Goal: Register for event/course

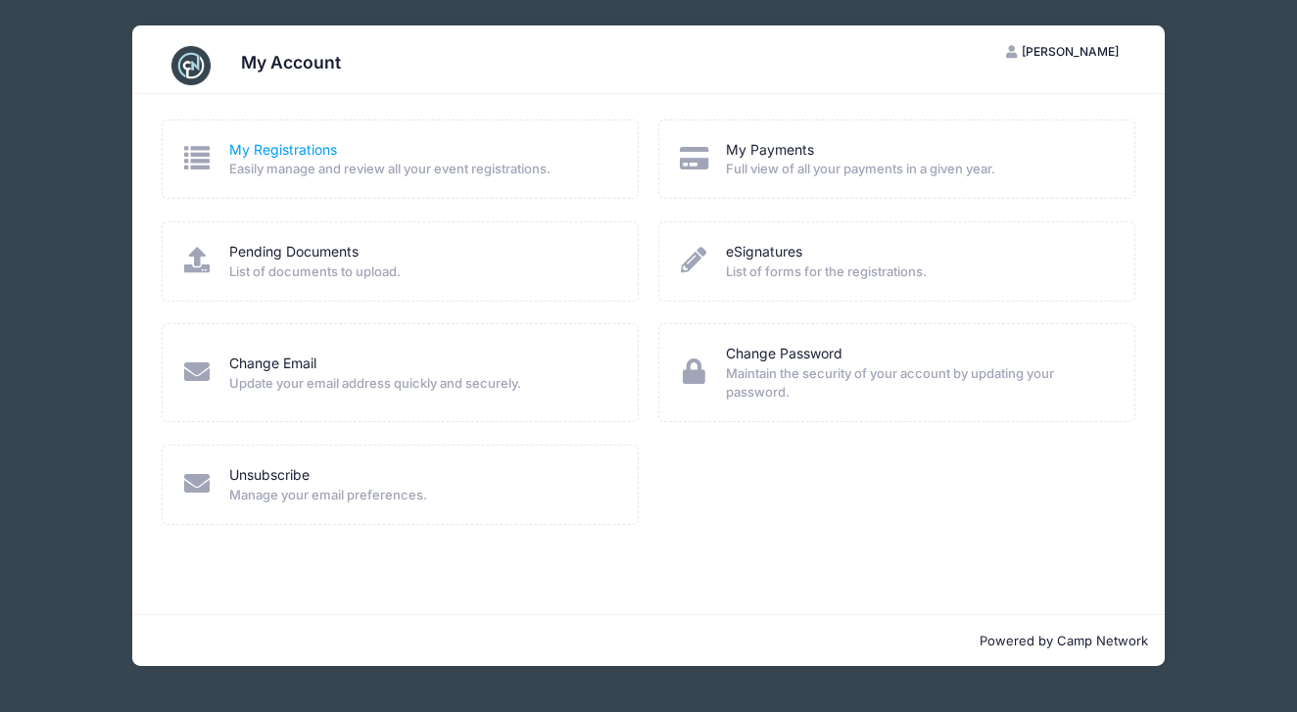
click at [293, 149] on link "My Registrations" at bounding box center [283, 150] width 108 height 21
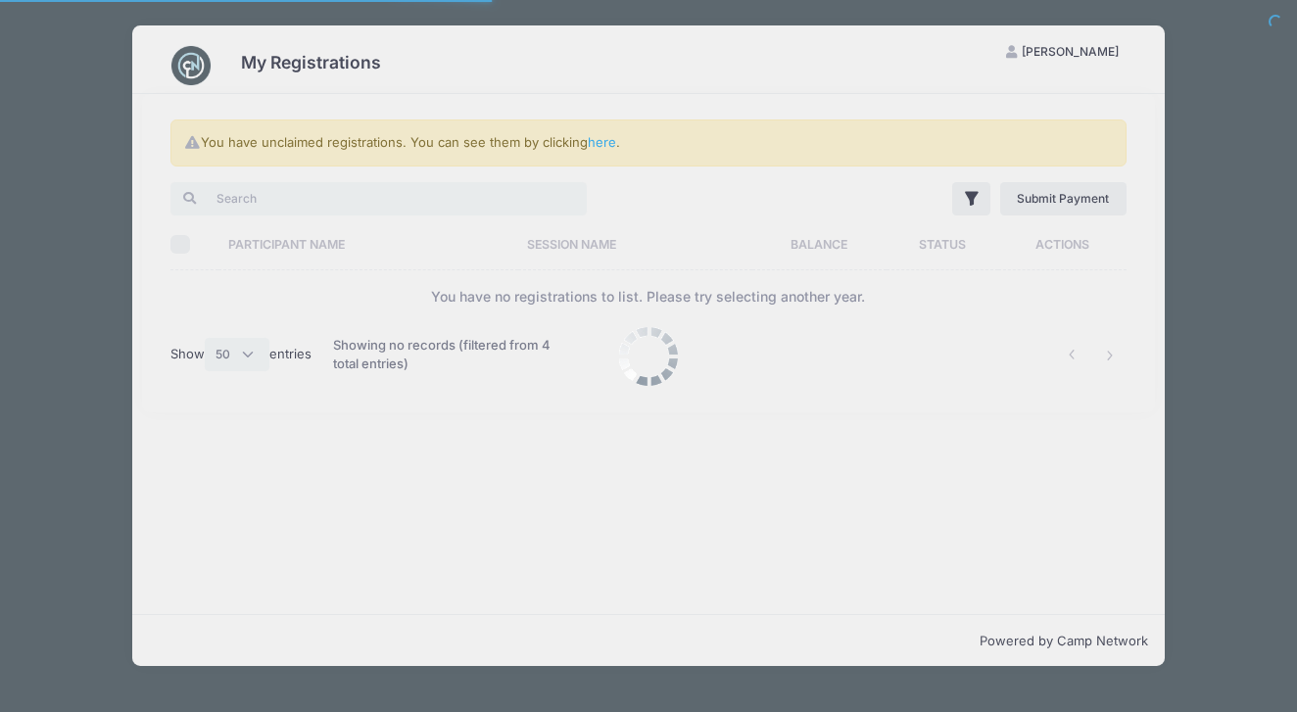
select select "50"
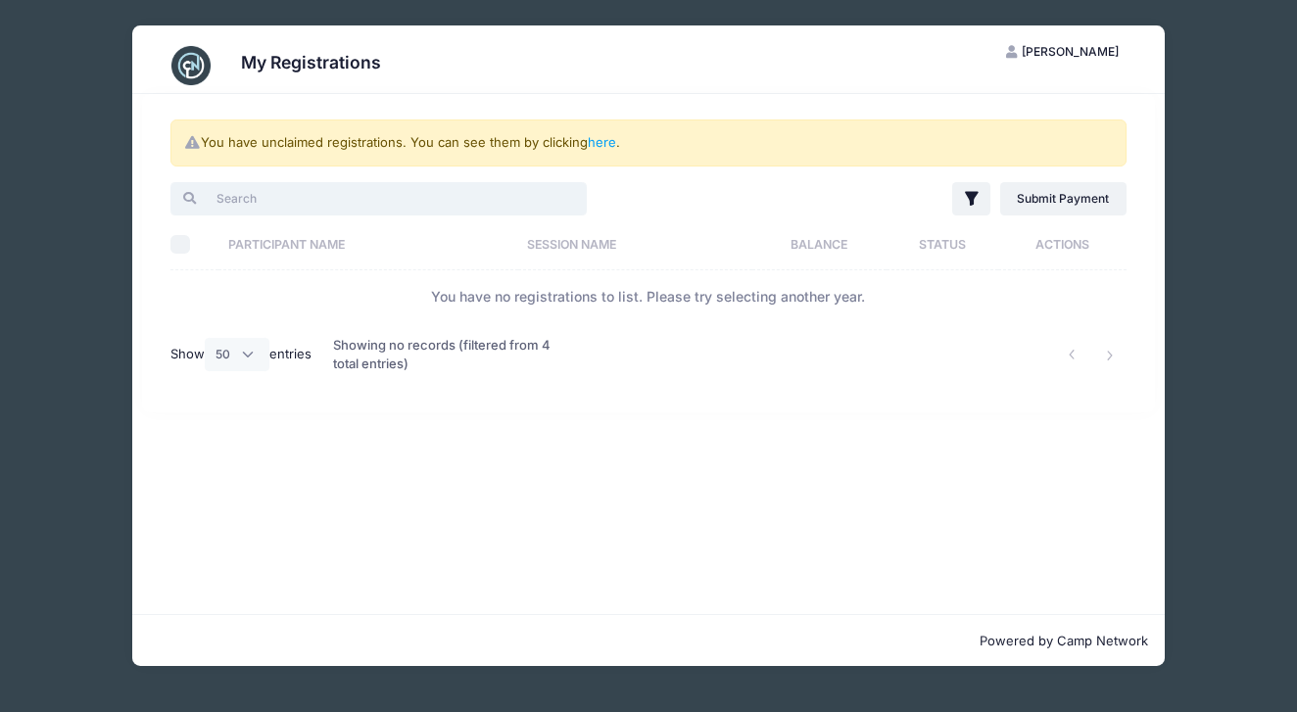
click at [269, 208] on input "search" at bounding box center [378, 198] width 416 height 33
click at [1063, 206] on link "Submit Payment" at bounding box center [1063, 198] width 126 height 33
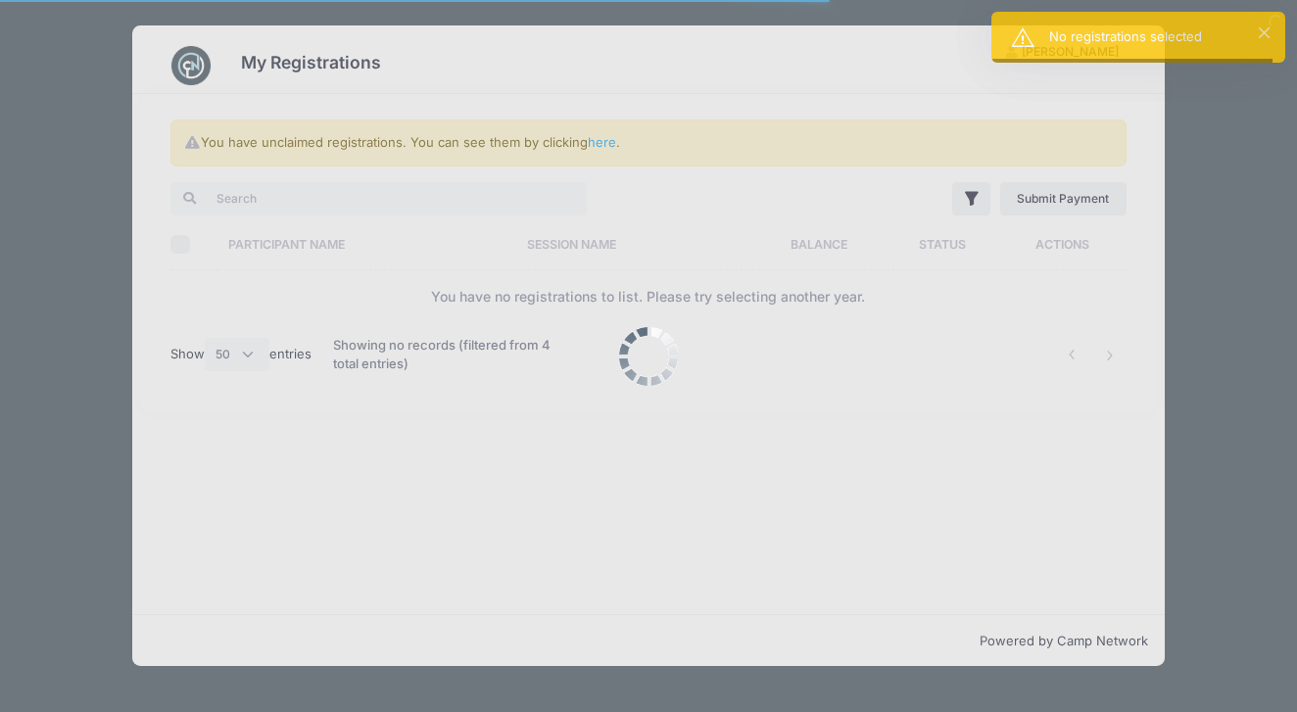
select select "50"
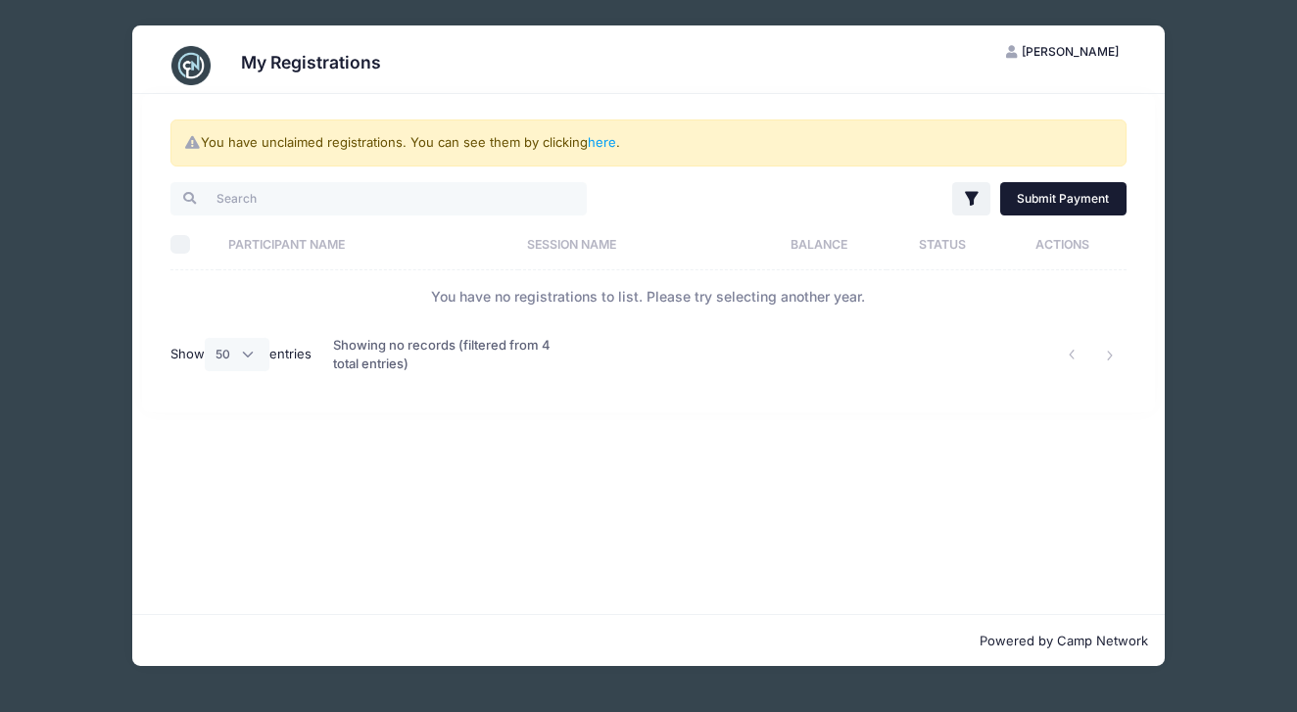
click at [1071, 204] on link "Submit Payment" at bounding box center [1063, 198] width 126 height 33
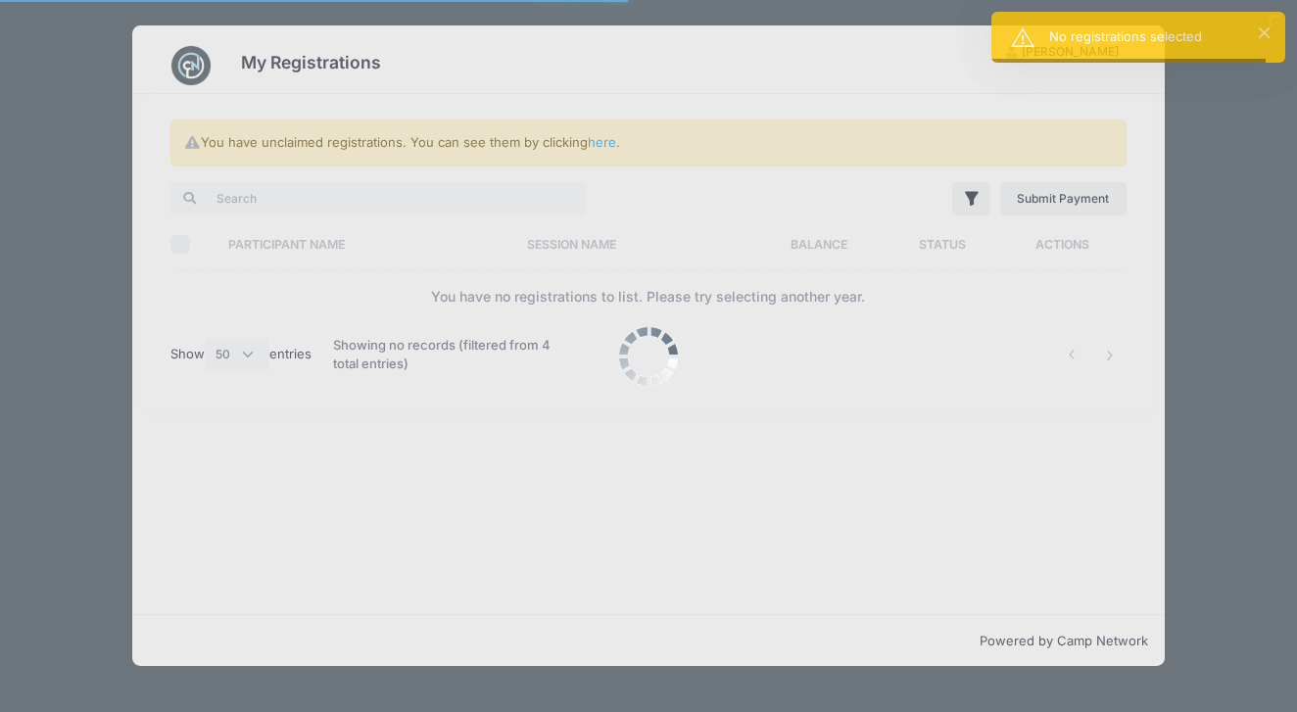
select select "50"
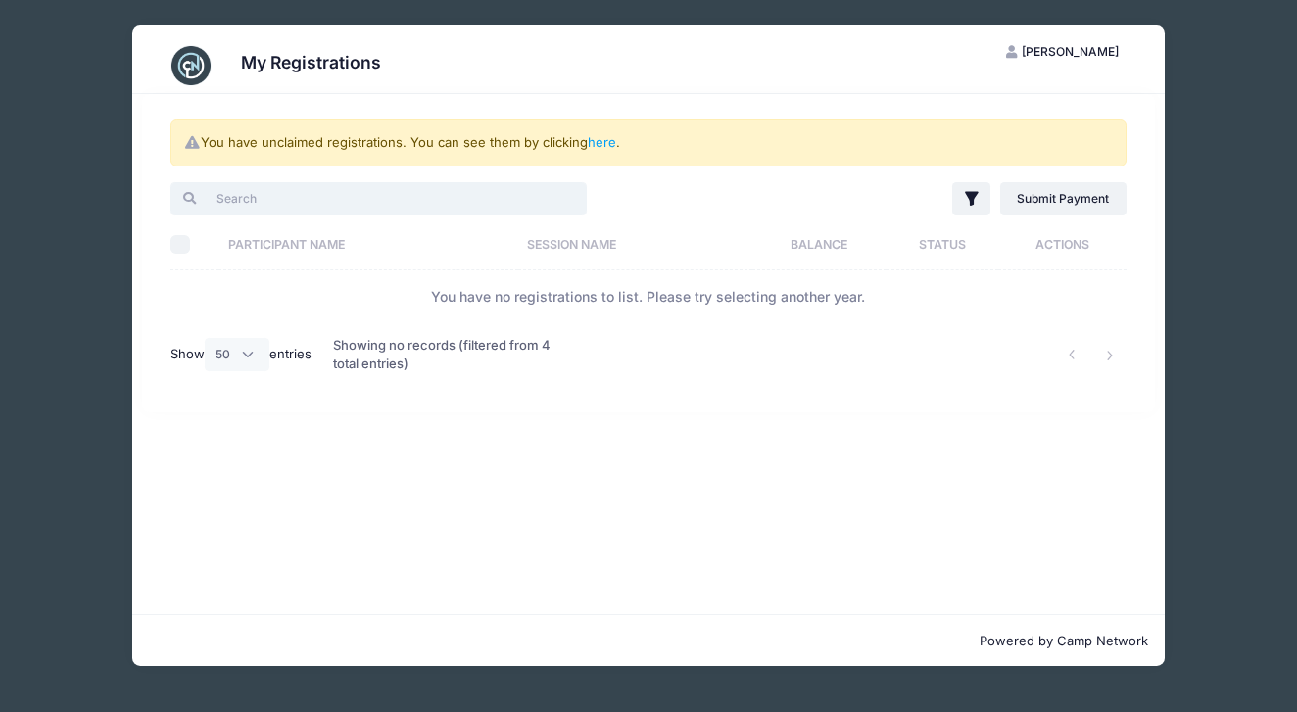
click at [286, 195] on input "search" at bounding box center [378, 198] width 416 height 33
click at [1050, 51] on span "[PERSON_NAME]" at bounding box center [1070, 51] width 97 height 15
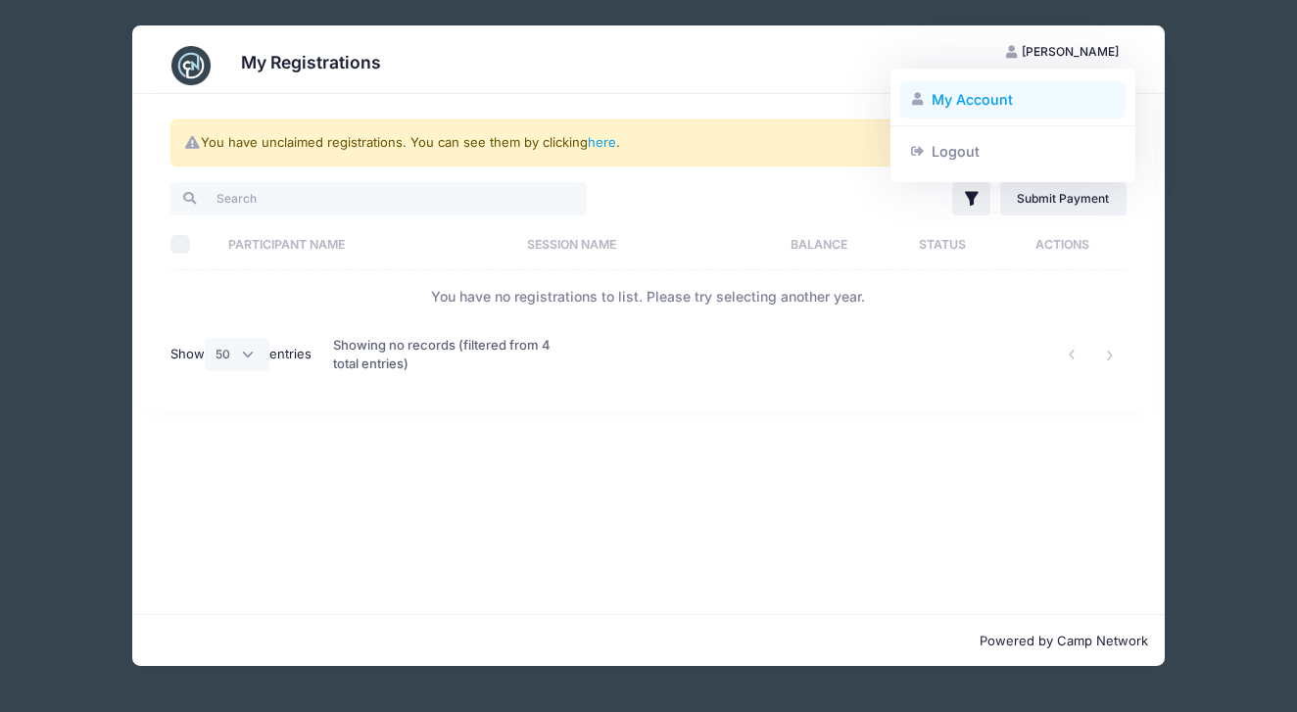
click at [966, 98] on link "My Account" at bounding box center [1013, 99] width 226 height 37
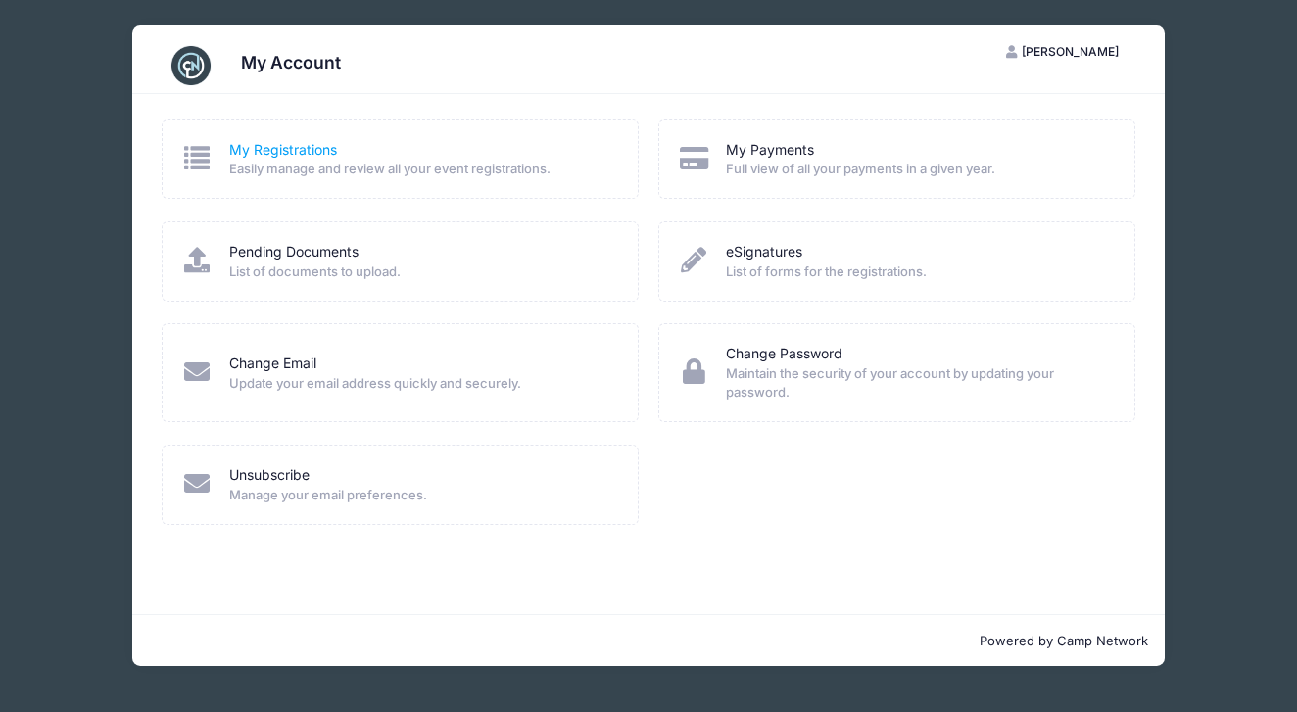
click at [283, 147] on link "My Registrations" at bounding box center [283, 150] width 108 height 21
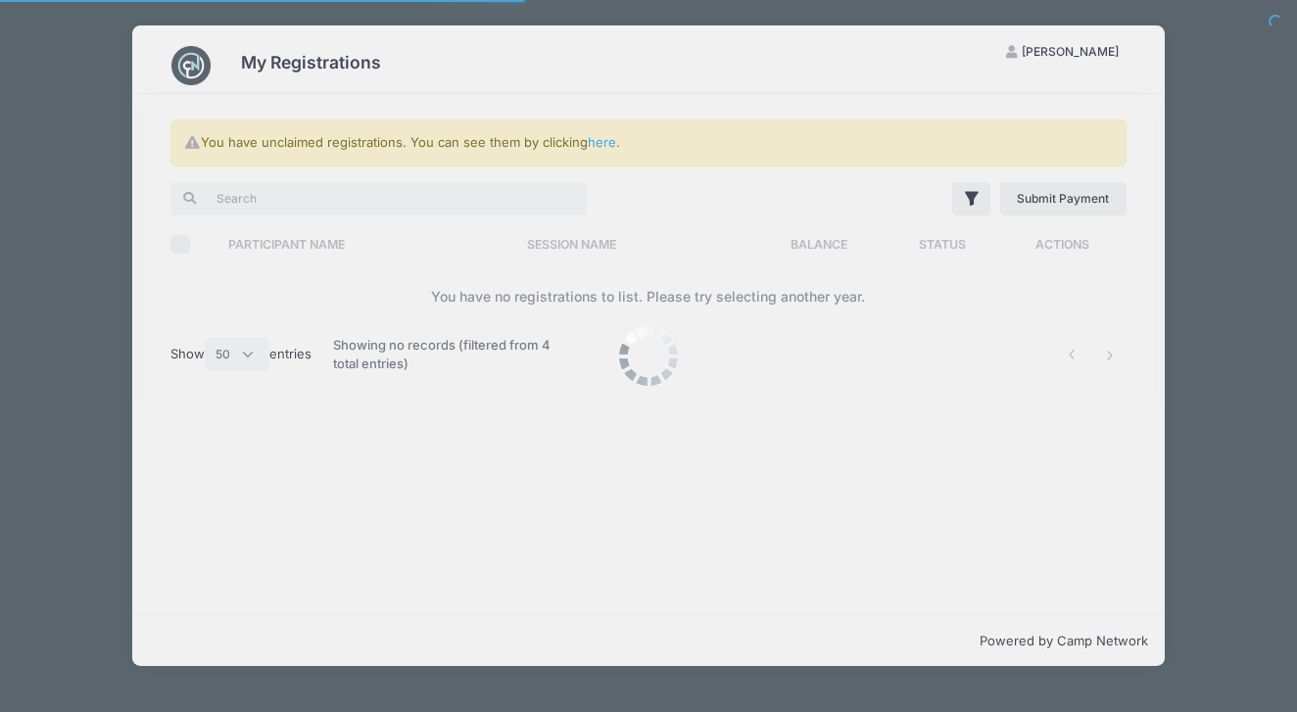
select select "50"
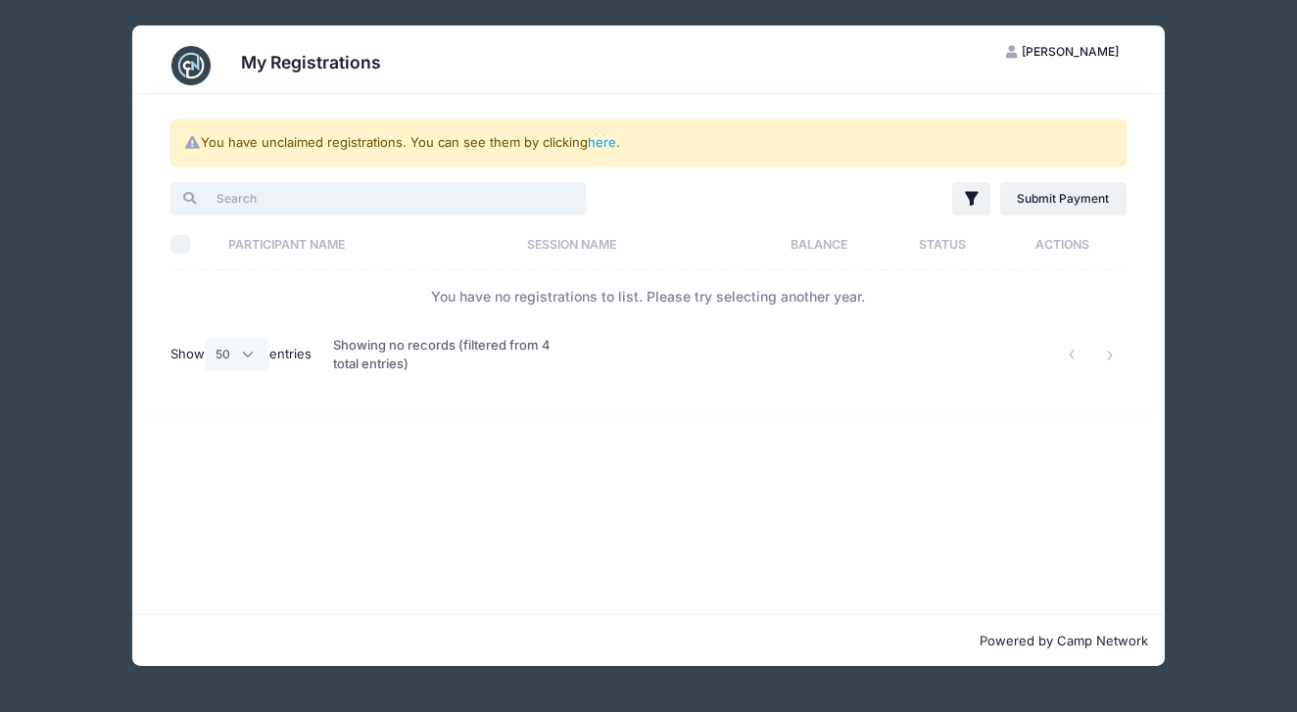
click at [270, 209] on input "search" at bounding box center [378, 198] width 416 height 33
type input "[PERSON_NAME]"
click at [1031, 206] on link "Submit Payment" at bounding box center [1063, 198] width 126 height 33
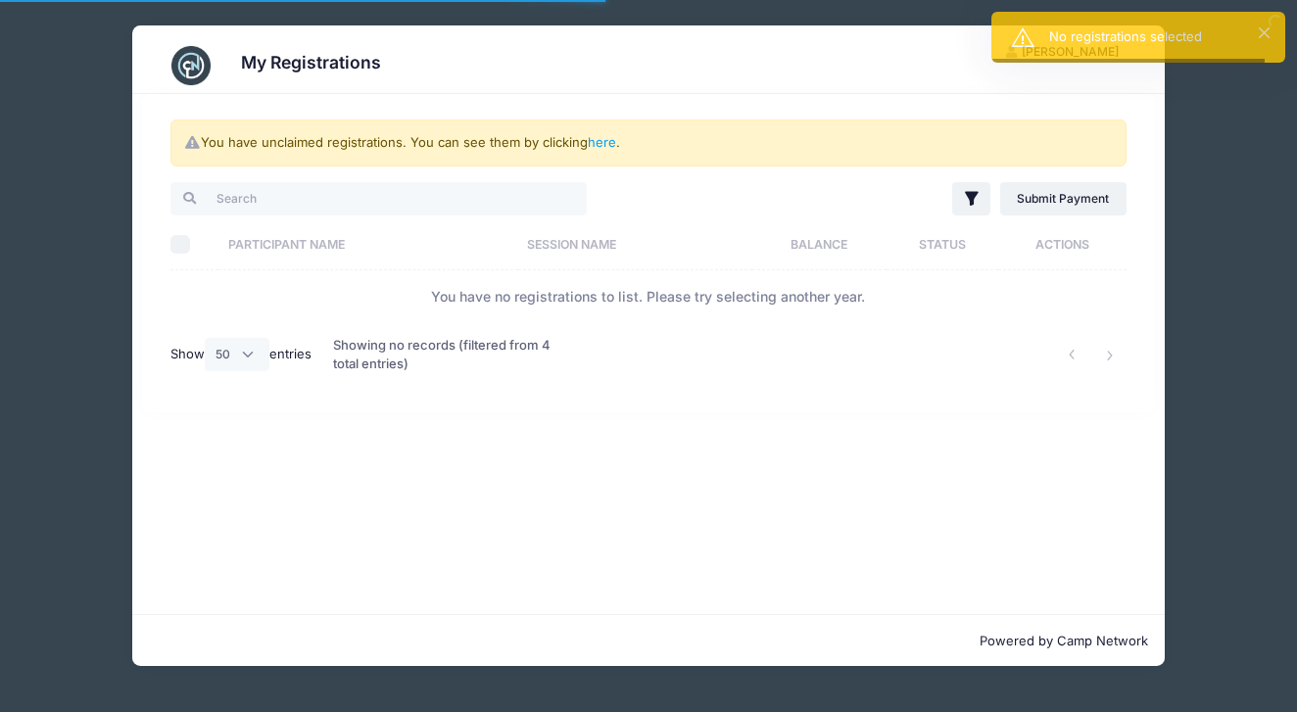
select select "50"
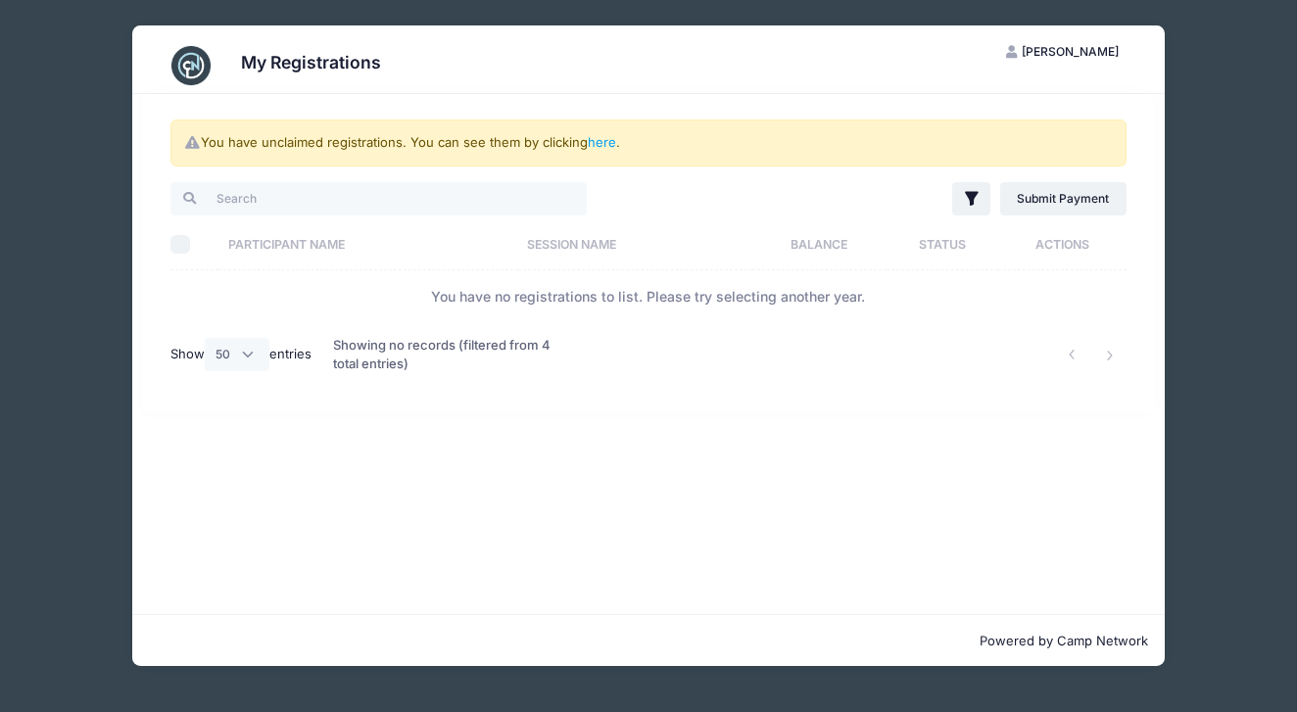
click at [188, 65] on img at bounding box center [190, 65] width 39 height 39
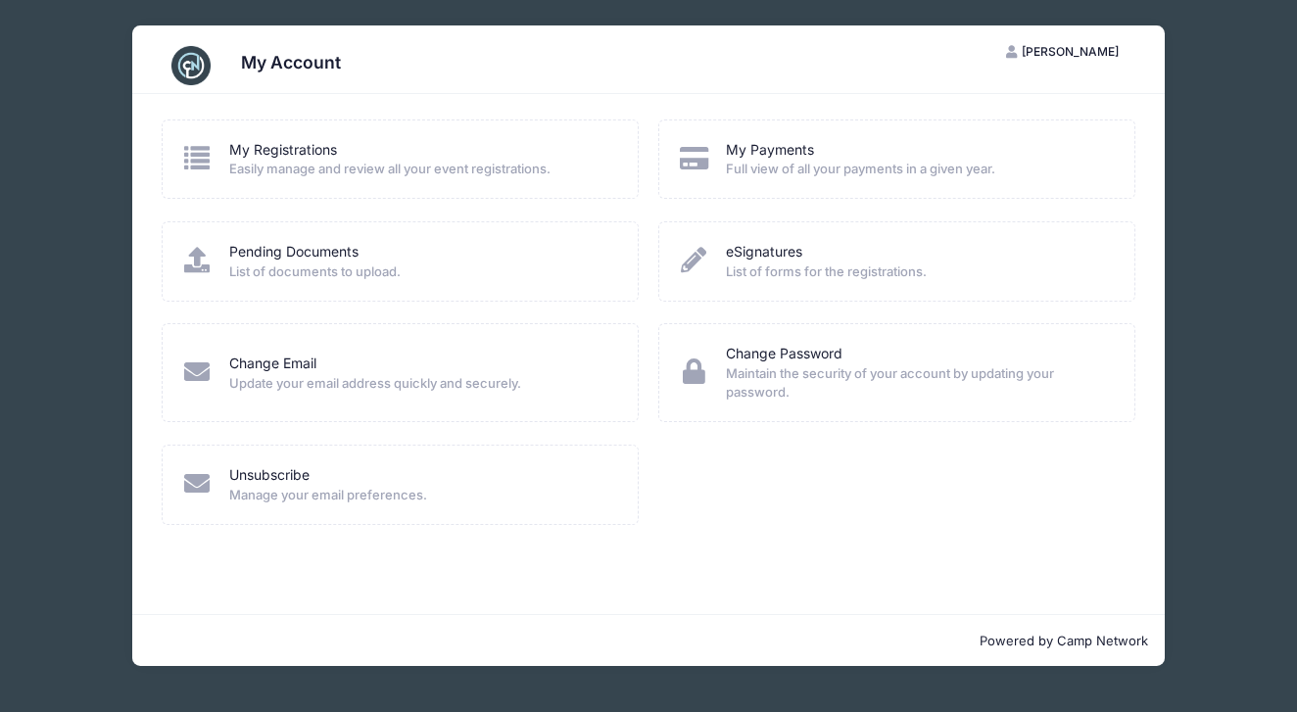
click at [201, 153] on icon at bounding box center [197, 157] width 32 height 25
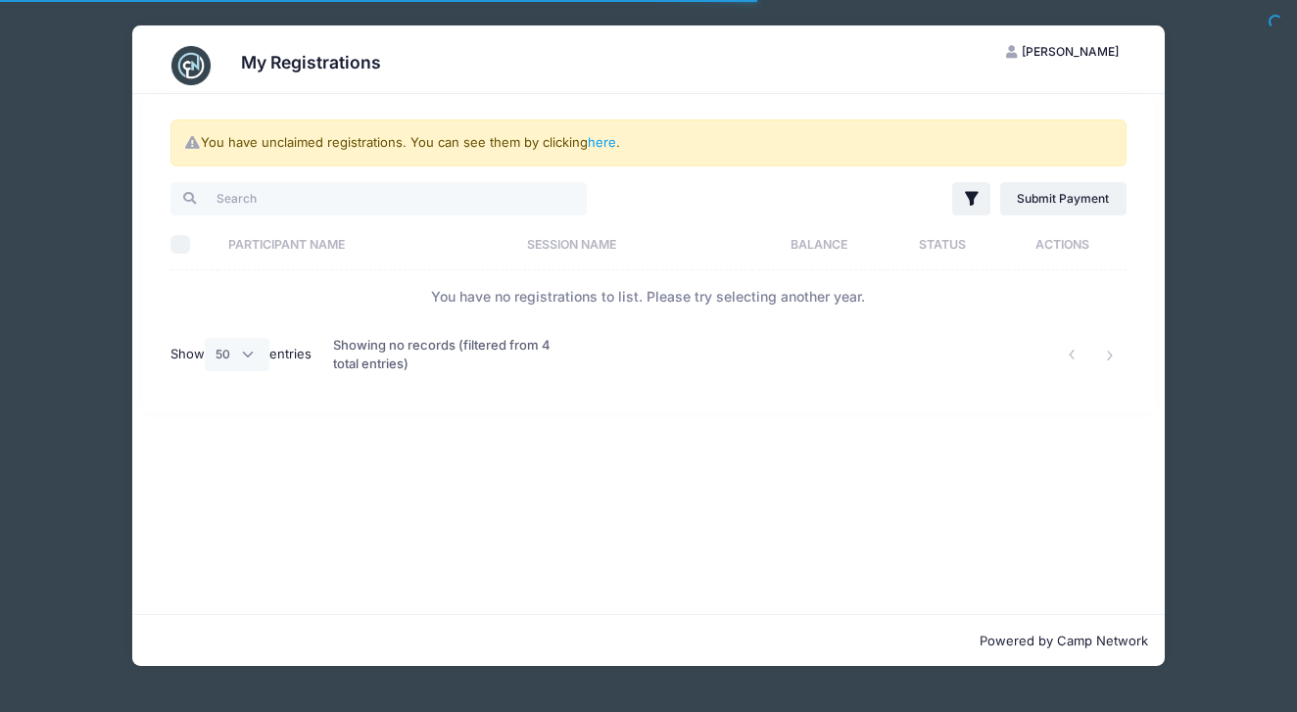
select select "50"
click at [310, 243] on th "Participant Name" at bounding box center [367, 244] width 299 height 52
click at [362, 243] on th "Participant Name" at bounding box center [379, 244] width 323 height 52
click at [301, 203] on input "search" at bounding box center [378, 198] width 416 height 33
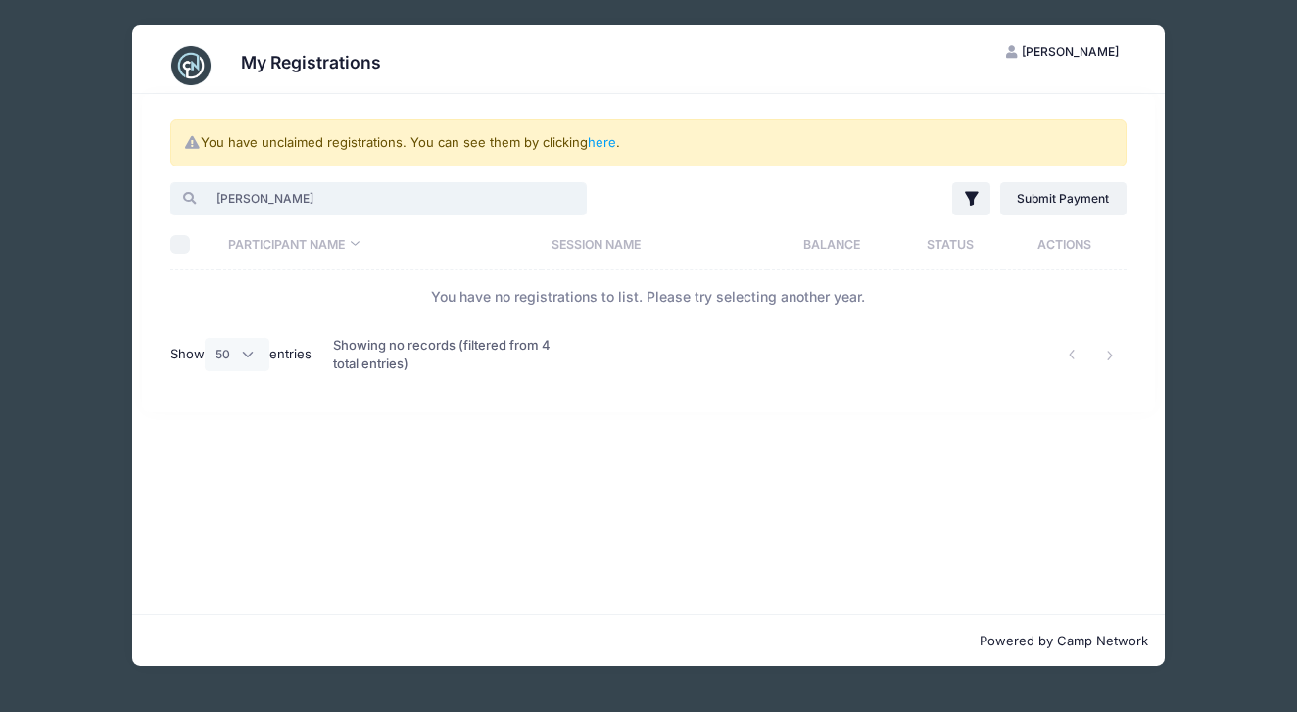
type input "Evangelina de Callier"
click at [584, 246] on th "Session Name" at bounding box center [654, 244] width 224 height 52
click at [619, 243] on th "Session Name" at bounding box center [635, 244] width 261 height 52
click at [969, 201] on icon "button" at bounding box center [972, 199] width 20 height 20
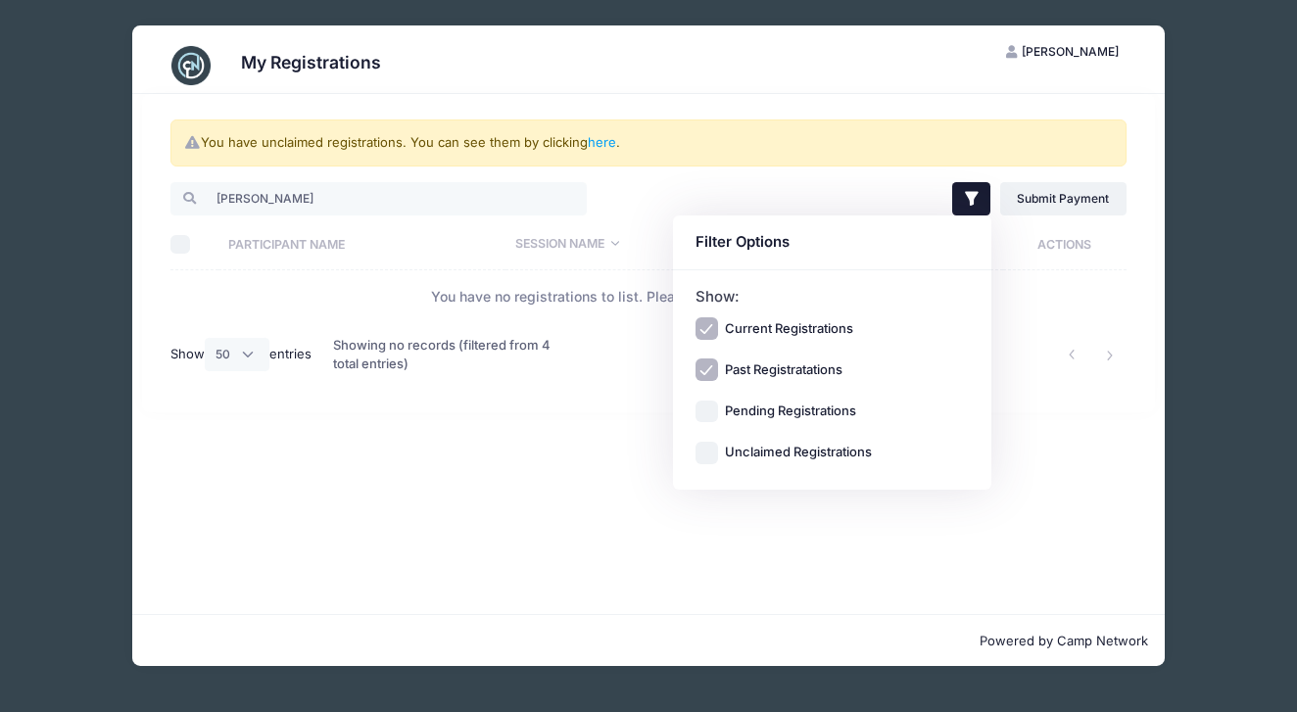
click at [826, 319] on label "Current Registrations" at bounding box center [789, 329] width 128 height 20
click at [718, 319] on input "Current Registrations" at bounding box center [706, 328] width 23 height 23
click at [806, 332] on label "Current Registrations" at bounding box center [789, 329] width 128 height 20
click at [718, 332] on input "Current Registrations" at bounding box center [706, 328] width 23 height 23
checkbox input "true"
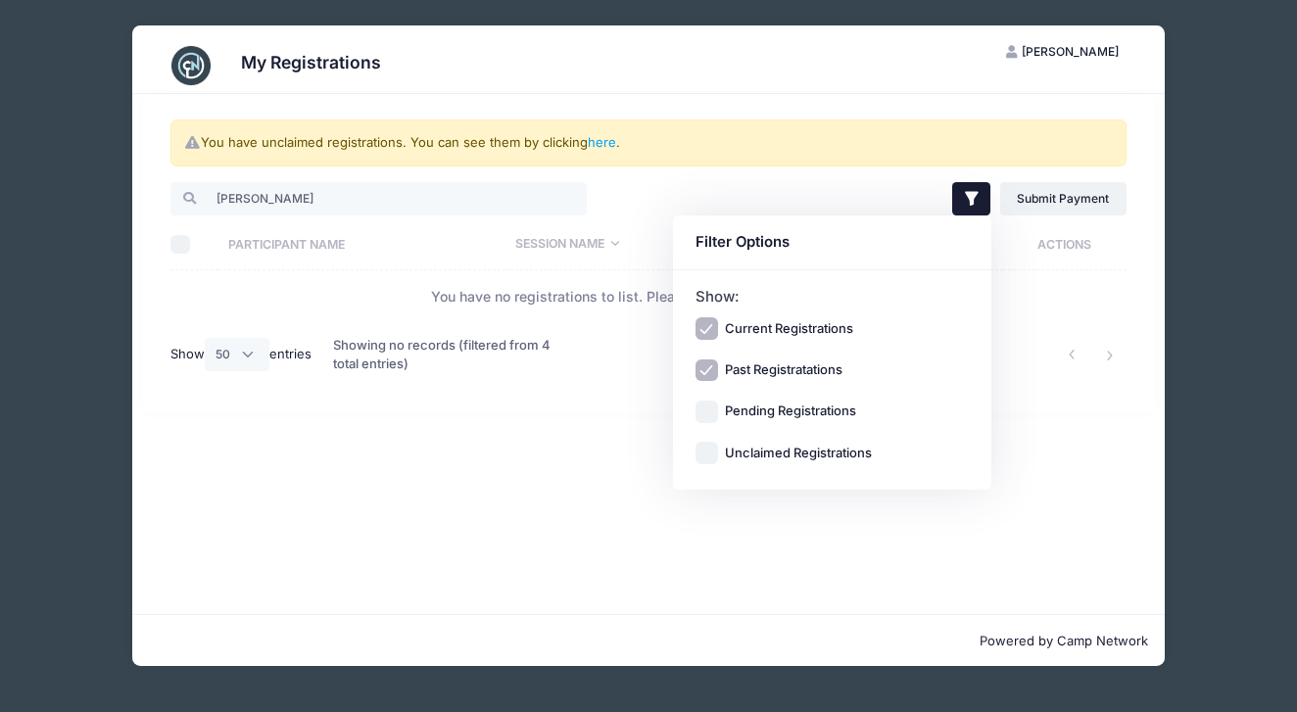
click at [1034, 303] on td "You have no registrations to list. Please try selecting another year." at bounding box center [647, 296] width 955 height 52
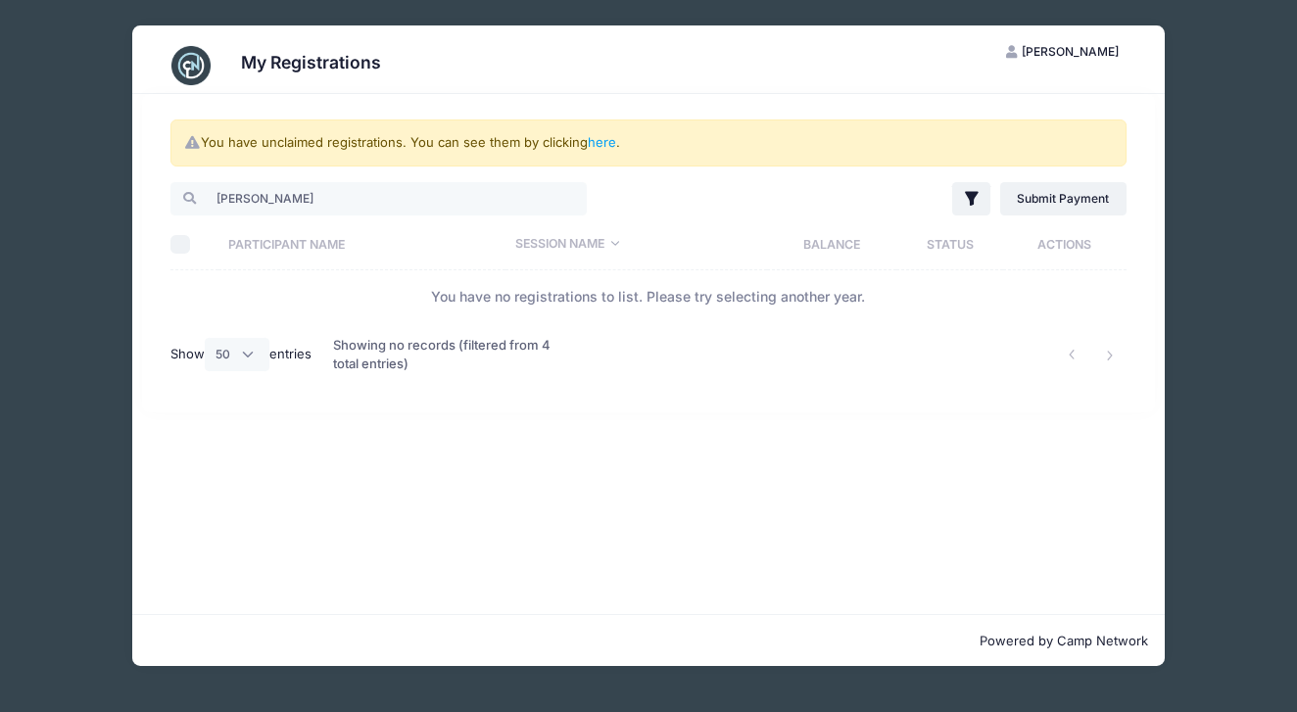
click at [1006, 53] on icon "button" at bounding box center [1014, 53] width 16 height 0
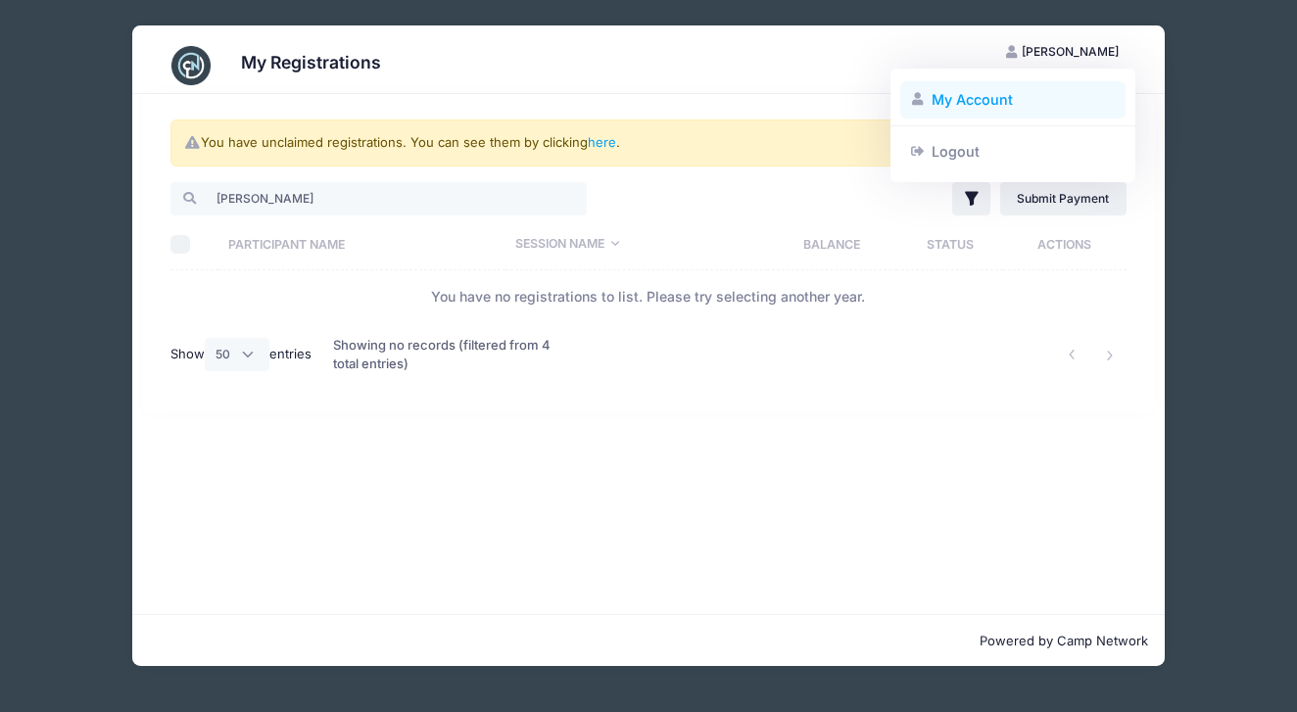
click at [956, 106] on link "My Account" at bounding box center [1013, 99] width 226 height 37
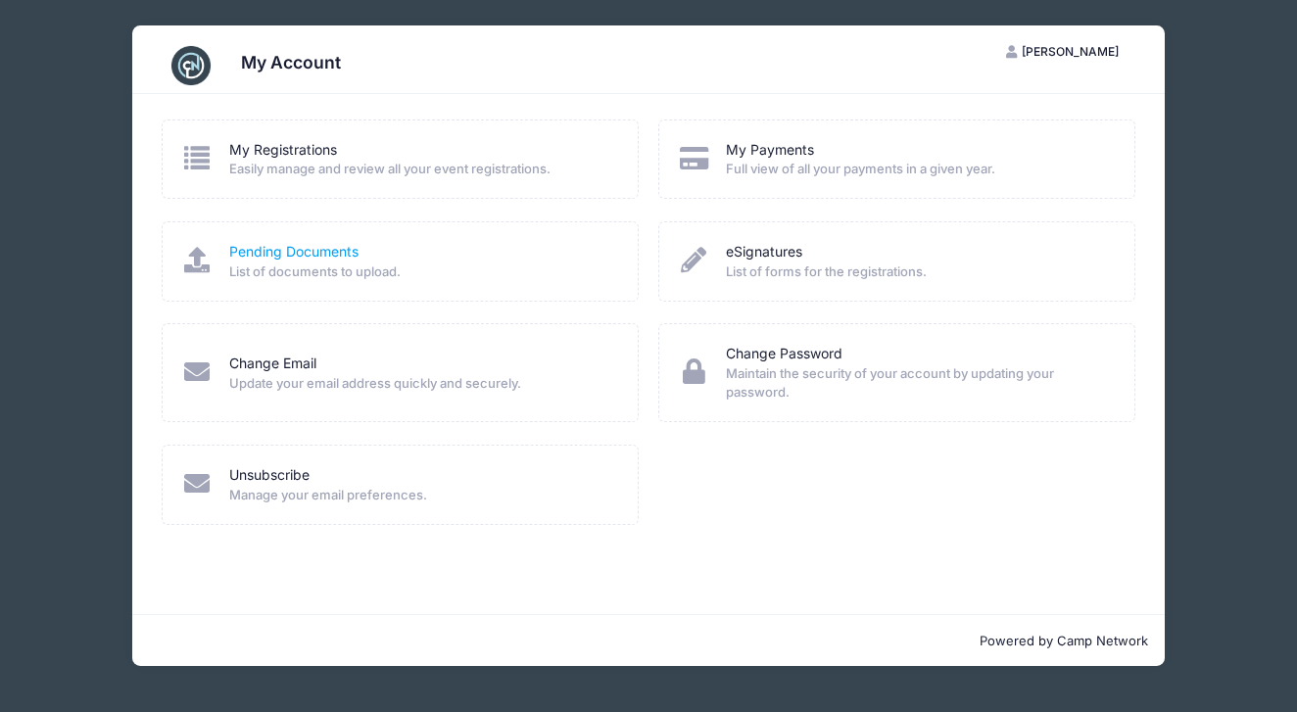
click at [300, 258] on link "Pending Documents" at bounding box center [293, 252] width 129 height 21
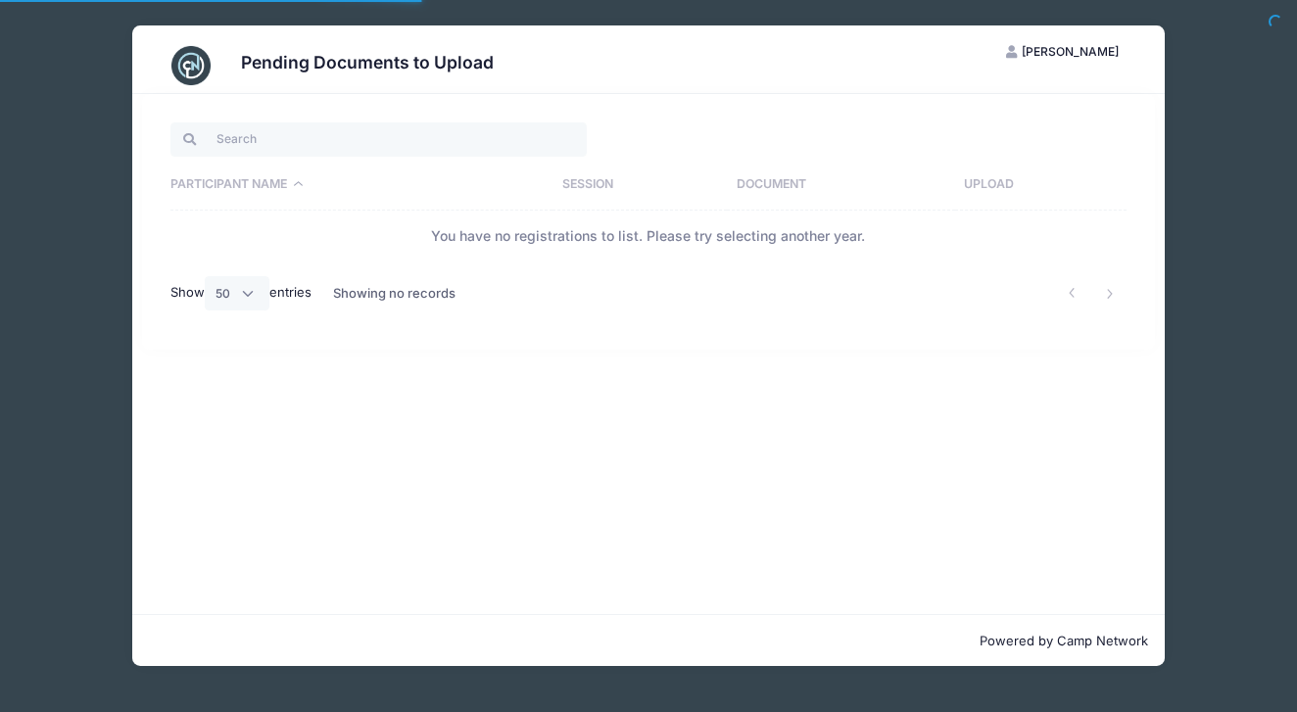
select select "50"
click at [249, 140] on input "search" at bounding box center [378, 138] width 416 height 33
click at [301, 188] on th "Participant Name" at bounding box center [361, 185] width 382 height 51
click at [302, 179] on th "Participant Name" at bounding box center [361, 185] width 382 height 51
click at [615, 190] on th "Session" at bounding box center [639, 185] width 174 height 51
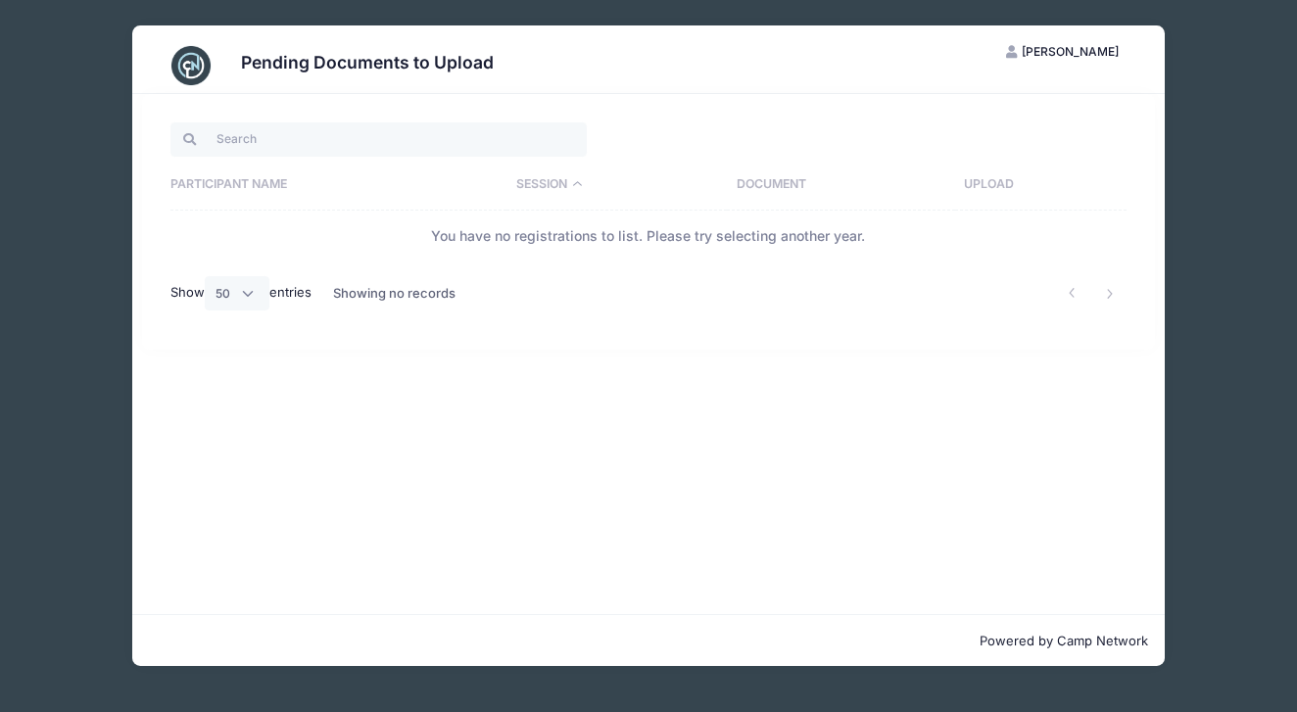
click at [580, 186] on th "Session" at bounding box center [616, 185] width 220 height 51
click at [762, 181] on th "Document" at bounding box center [841, 185] width 228 height 51
click at [780, 185] on th "Document" at bounding box center [817, 185] width 273 height 51
click at [1017, 183] on th "Upload" at bounding box center [1040, 185] width 171 height 51
click at [982, 187] on th "Upload" at bounding box center [1017, 185] width 217 height 51
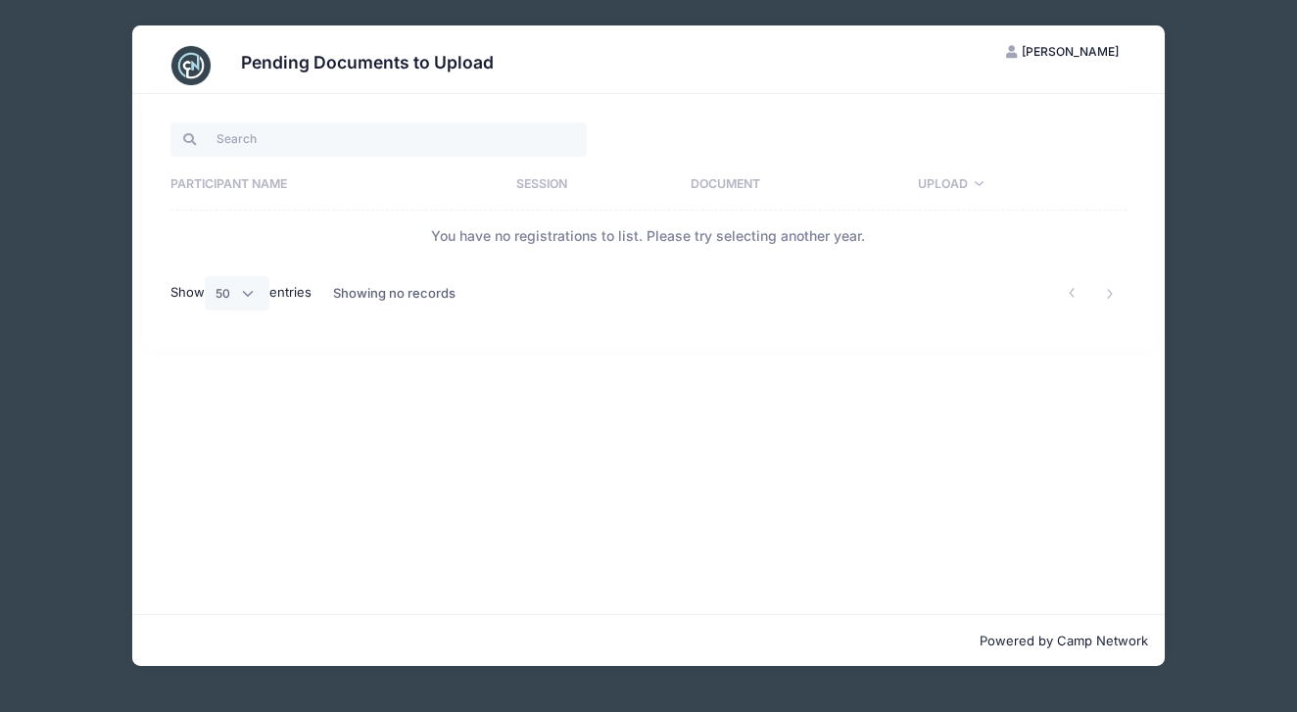
click at [981, 186] on th "Upload" at bounding box center [1017, 185] width 217 height 51
click at [1037, 44] on span "[PERSON_NAME]" at bounding box center [1070, 51] width 97 height 15
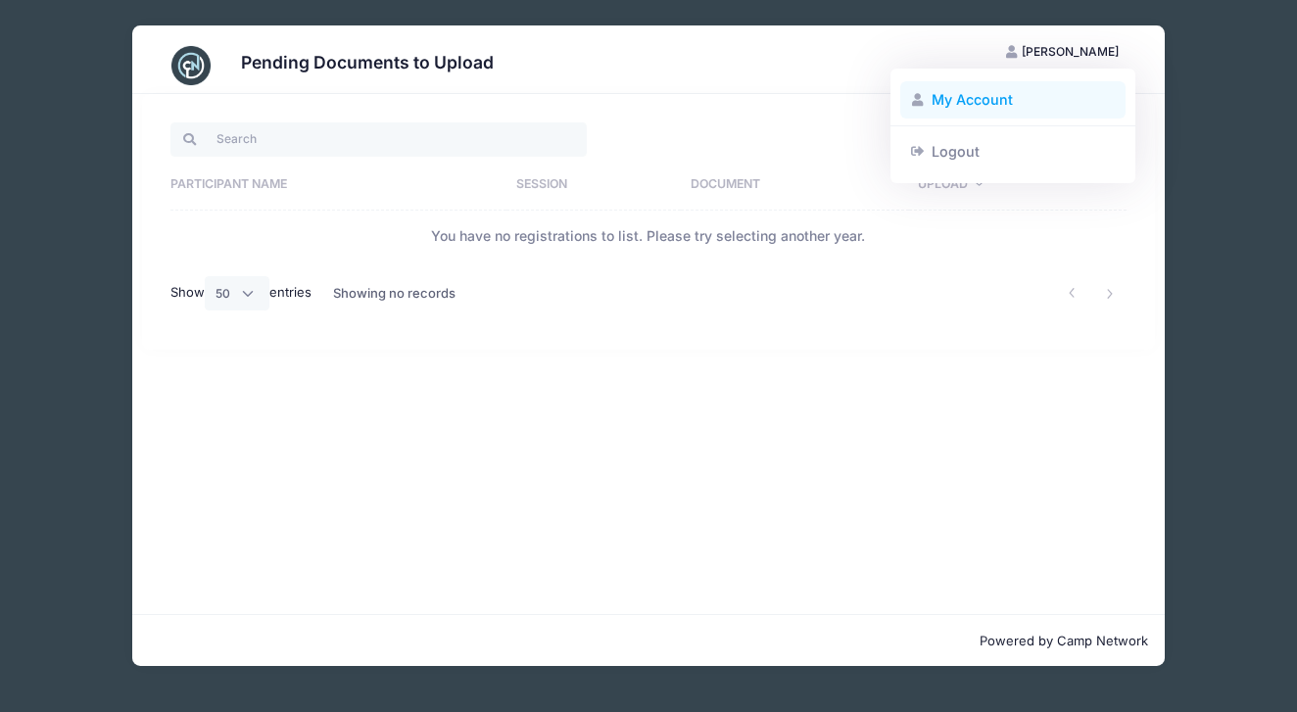
click at [960, 102] on link "My Account" at bounding box center [1013, 99] width 226 height 37
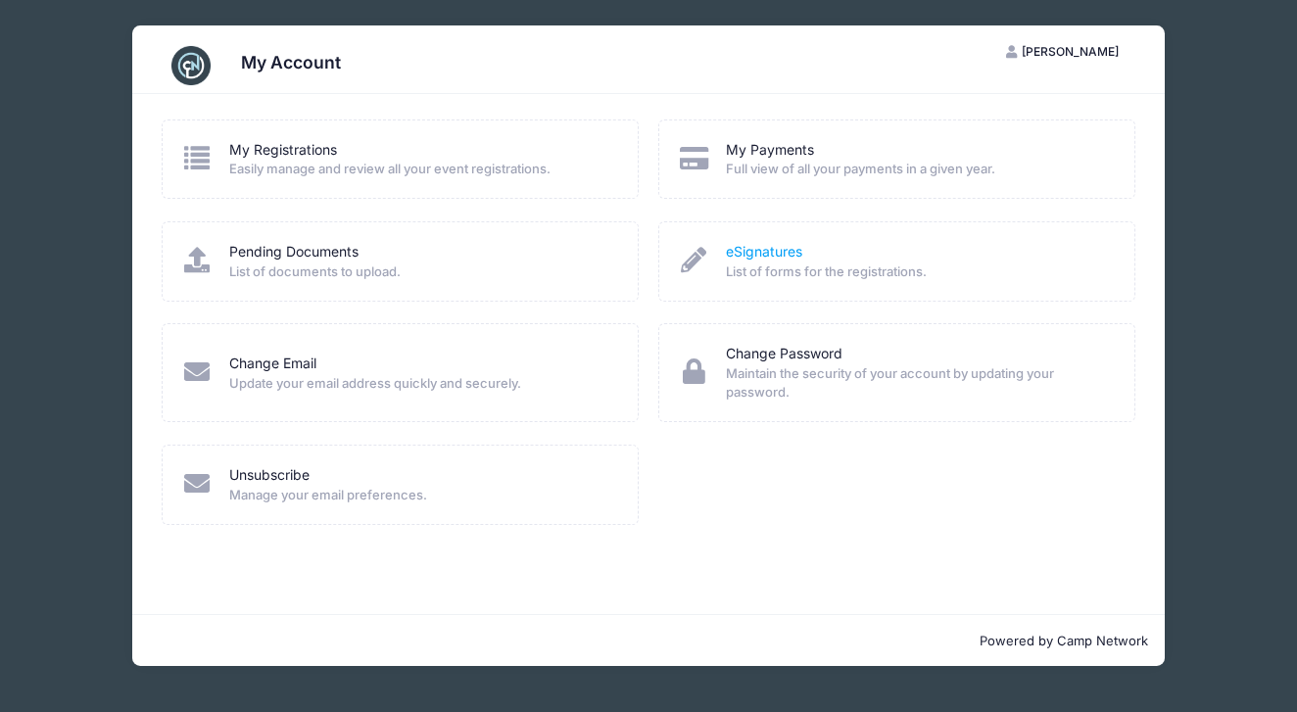
click at [737, 255] on link "eSignatures" at bounding box center [764, 252] width 76 height 21
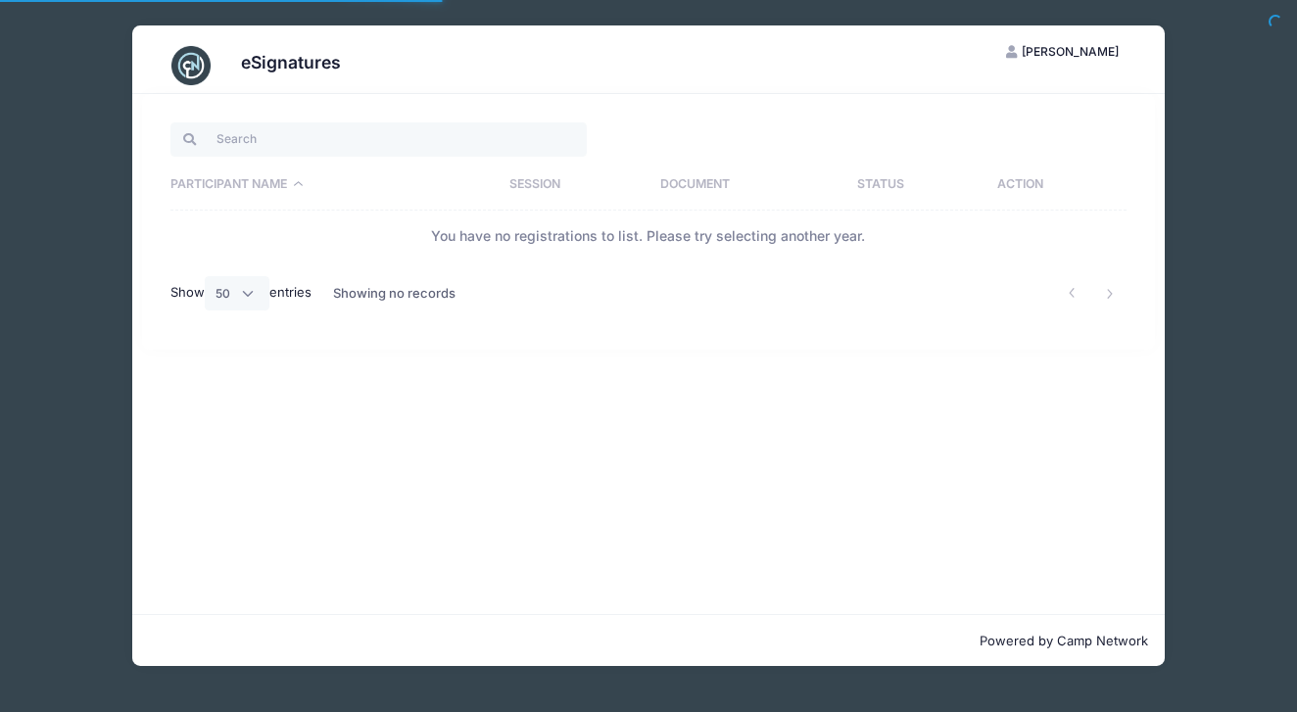
select select "50"
click at [537, 186] on th "Session" at bounding box center [576, 185] width 151 height 51
click at [1003, 185] on th "Action" at bounding box center [1056, 185] width 138 height 51
click at [854, 186] on th "Status" at bounding box center [877, 185] width 141 height 51
click at [658, 176] on th "Document" at bounding box center [709, 185] width 197 height 51
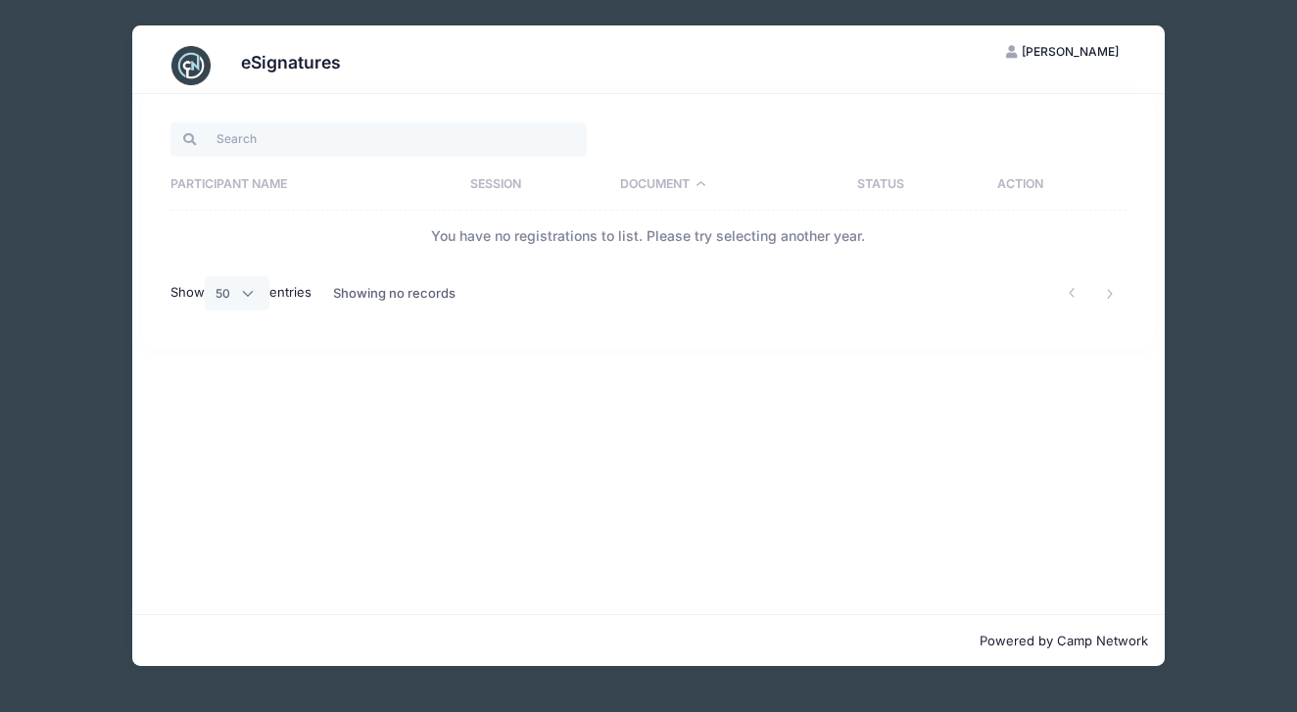
click at [505, 188] on th "Session" at bounding box center [535, 185] width 151 height 51
click at [262, 73] on div "eSignatures" at bounding box center [291, 65] width 100 height 27
click at [241, 135] on input "search" at bounding box center [378, 138] width 416 height 33
type input "Angelina Mcgettigan"
click at [287, 186] on th "Participant Name" at bounding box center [315, 185] width 290 height 51
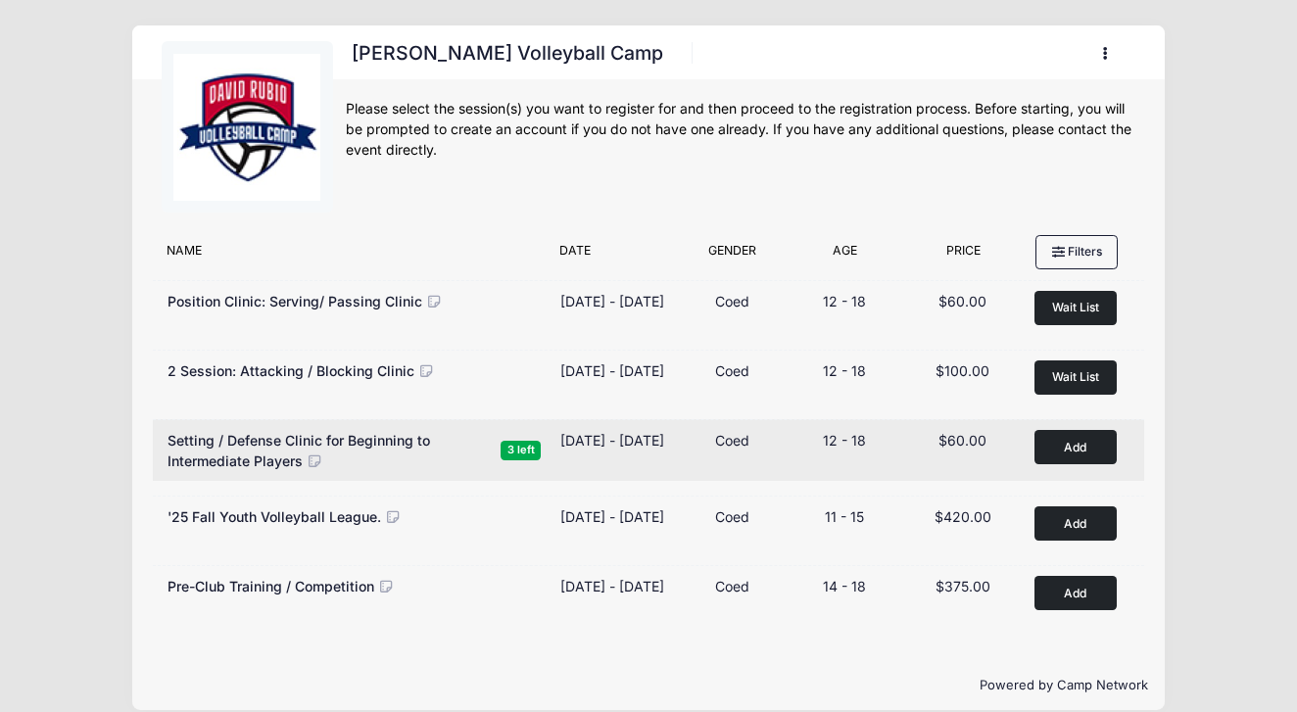
click at [1074, 452] on button "Add to Cart" at bounding box center [1075, 447] width 82 height 34
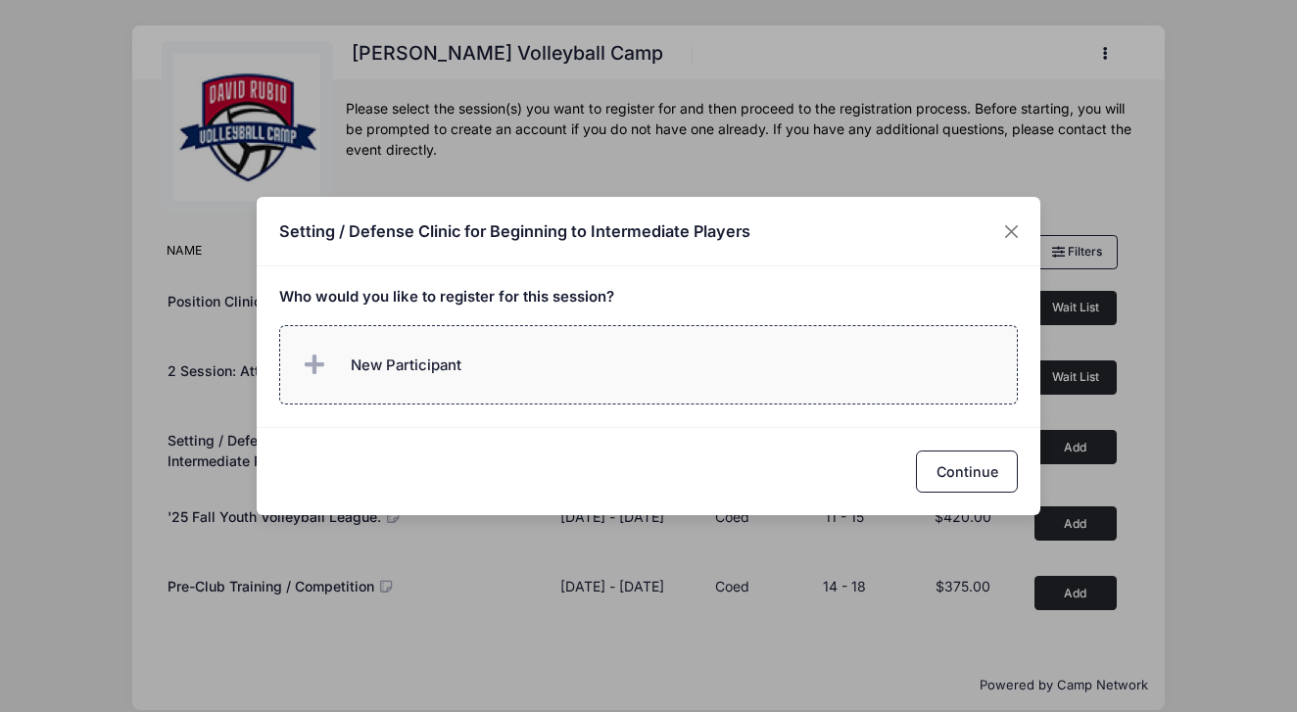
click at [508, 367] on label "New Participant" at bounding box center [649, 364] width 740 height 79
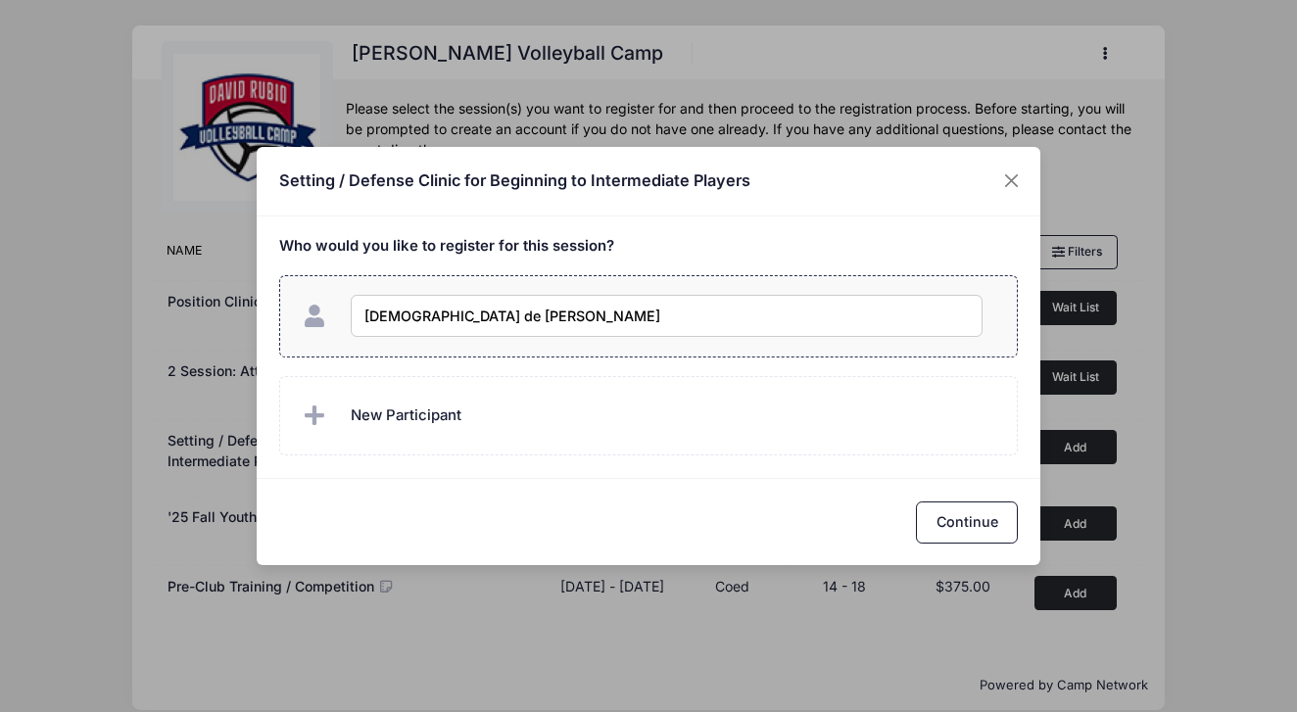
type input "Evangelina de Callier"
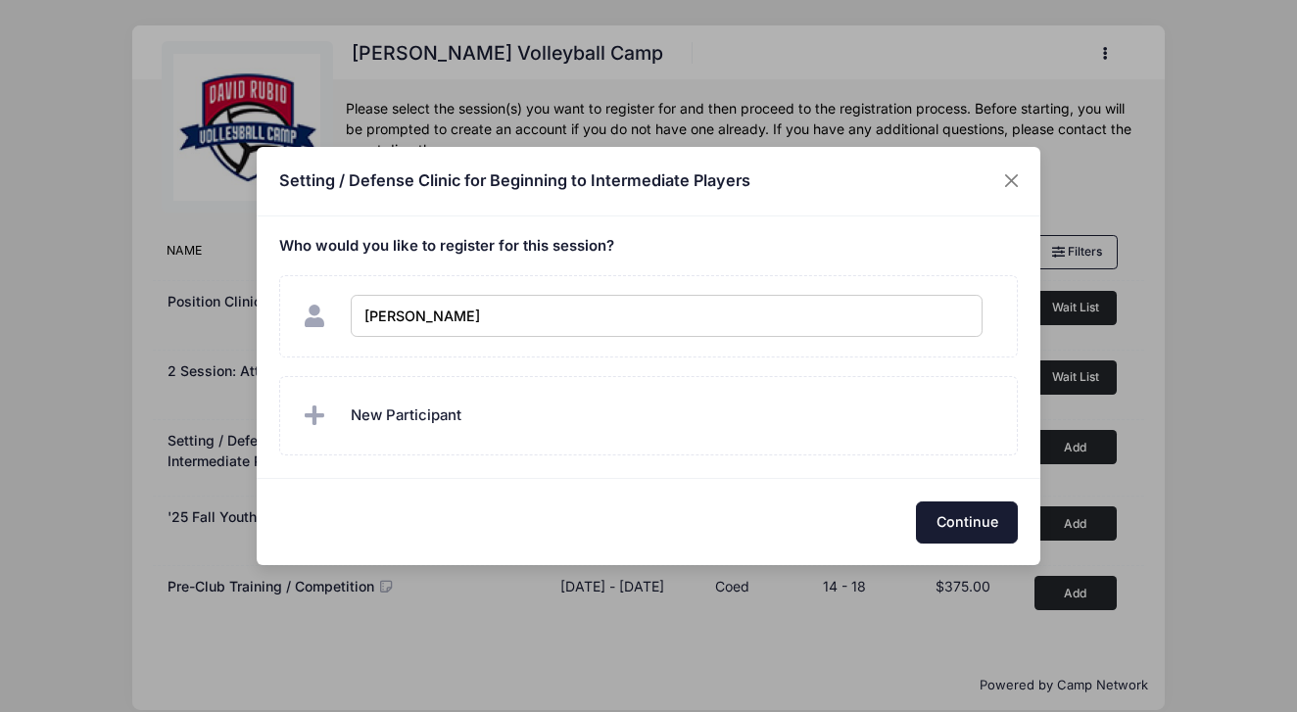
checkbox input "true"
click at [951, 522] on button "Continue" at bounding box center [967, 522] width 102 height 42
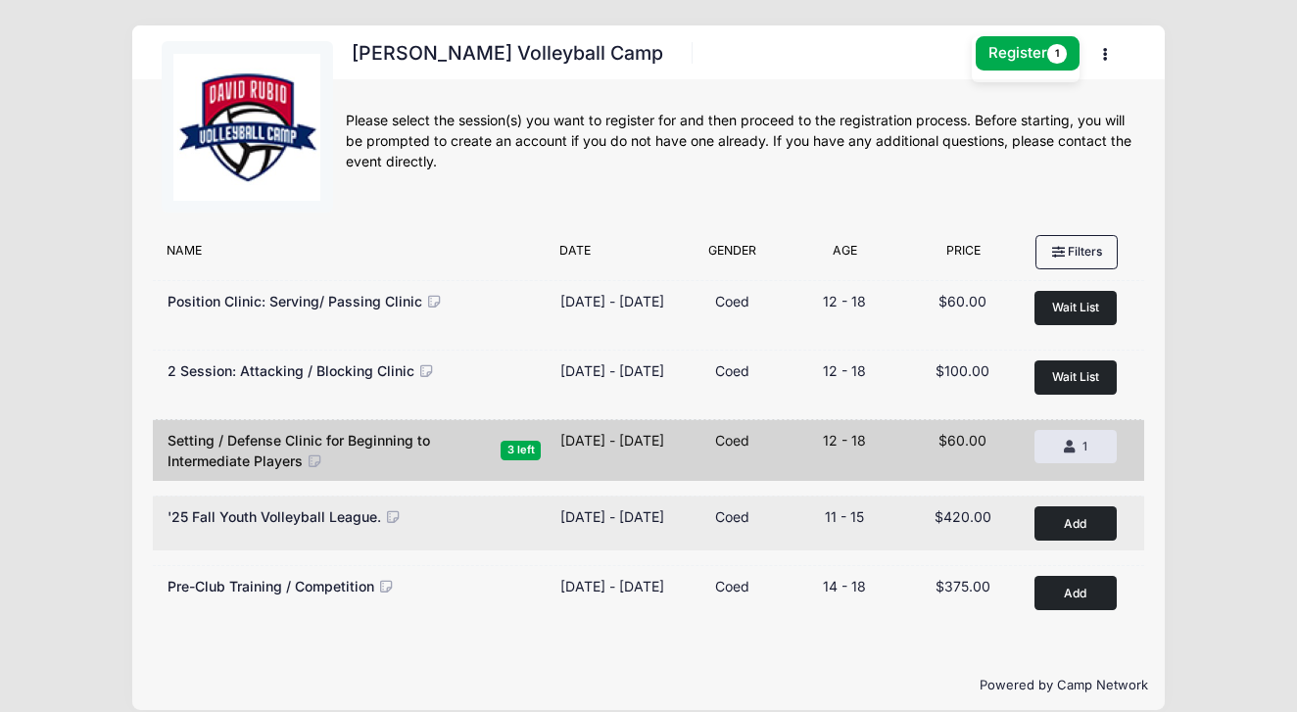
click at [1044, 541] on button "Add to Cart" at bounding box center [1075, 523] width 82 height 34
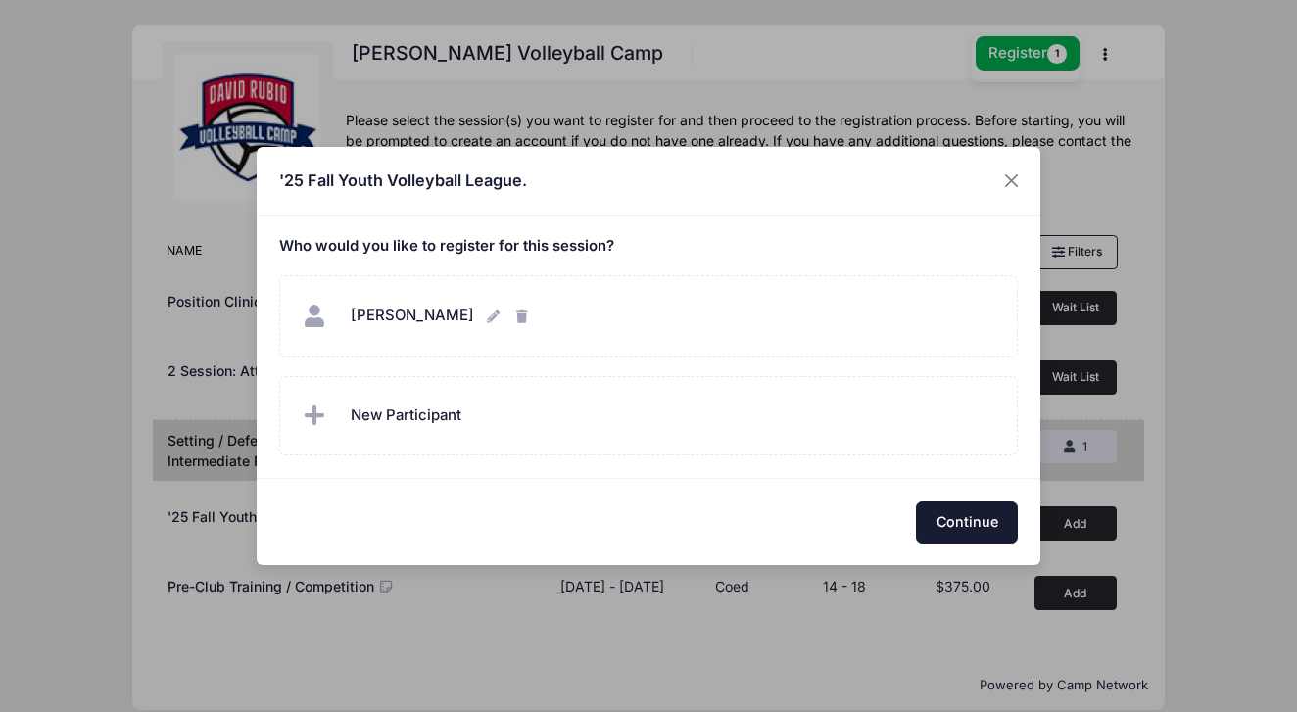
click at [975, 508] on button "Continue" at bounding box center [967, 522] width 102 height 42
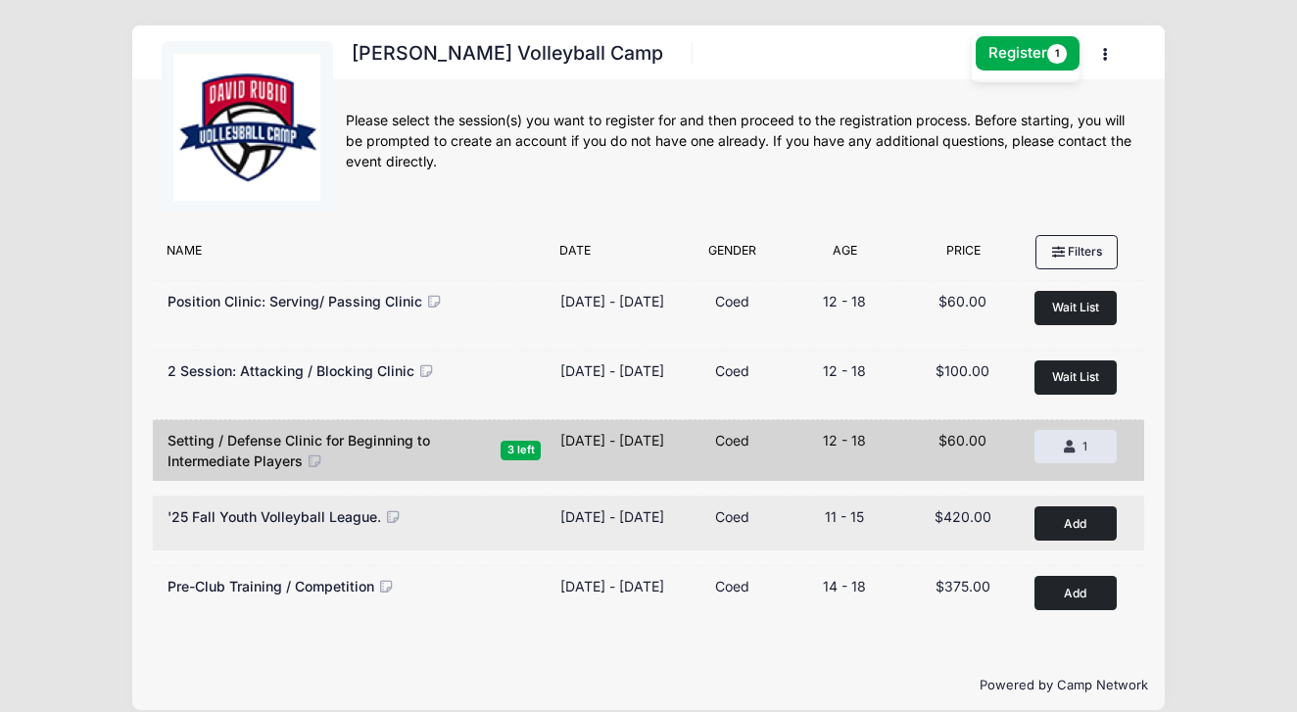
click at [1069, 533] on button "Add to Cart" at bounding box center [1075, 523] width 82 height 34
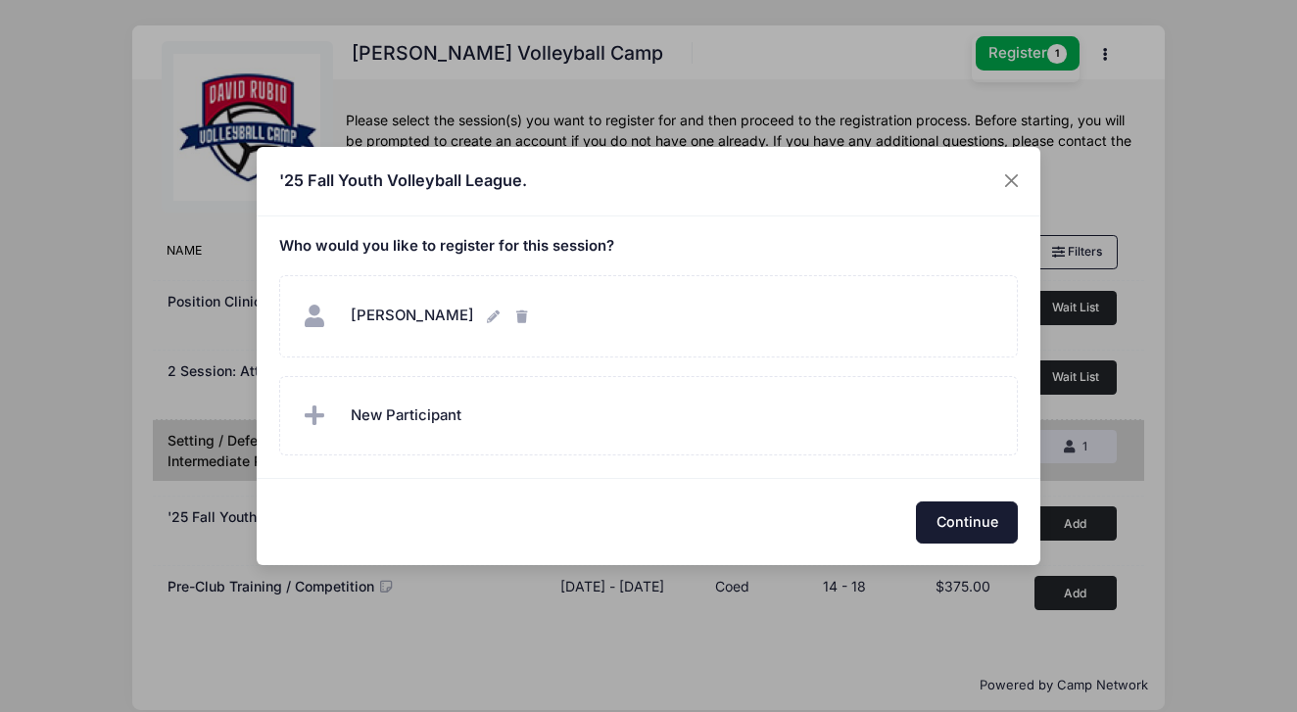
click at [969, 528] on button "Continue" at bounding box center [967, 522] width 102 height 42
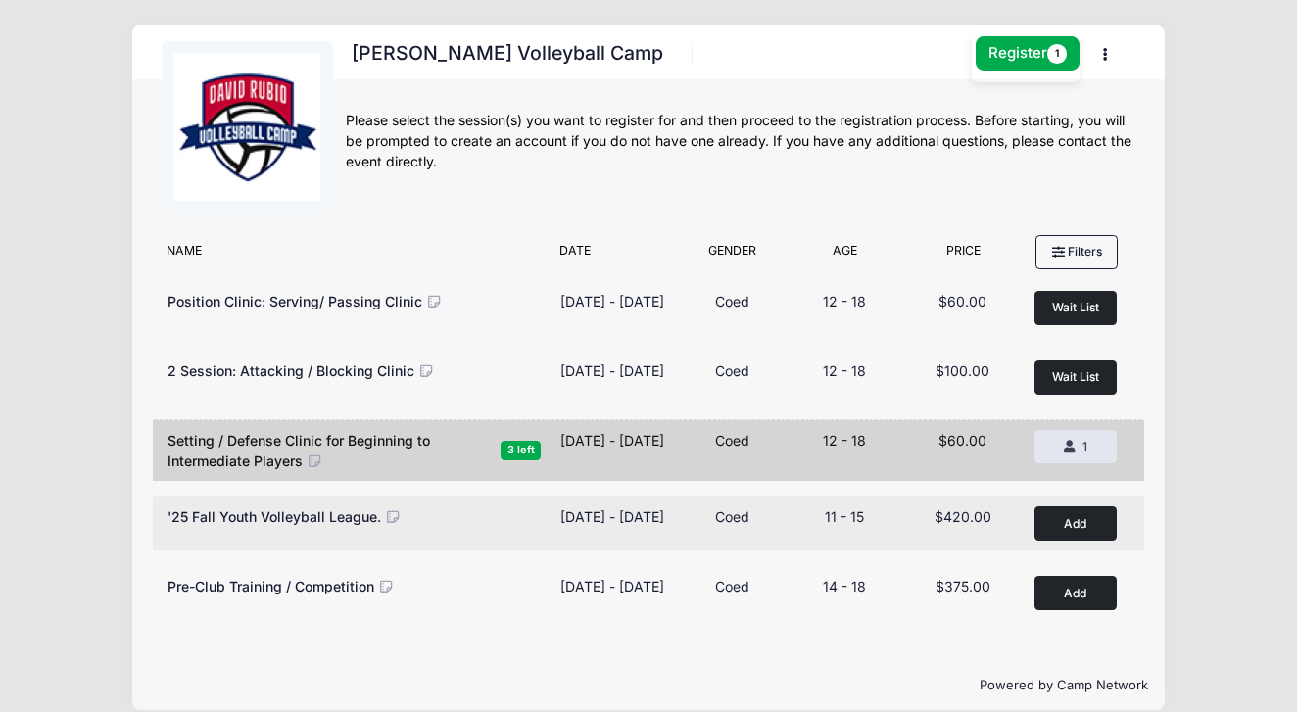
click at [1072, 533] on button "Add to Cart" at bounding box center [1075, 523] width 82 height 34
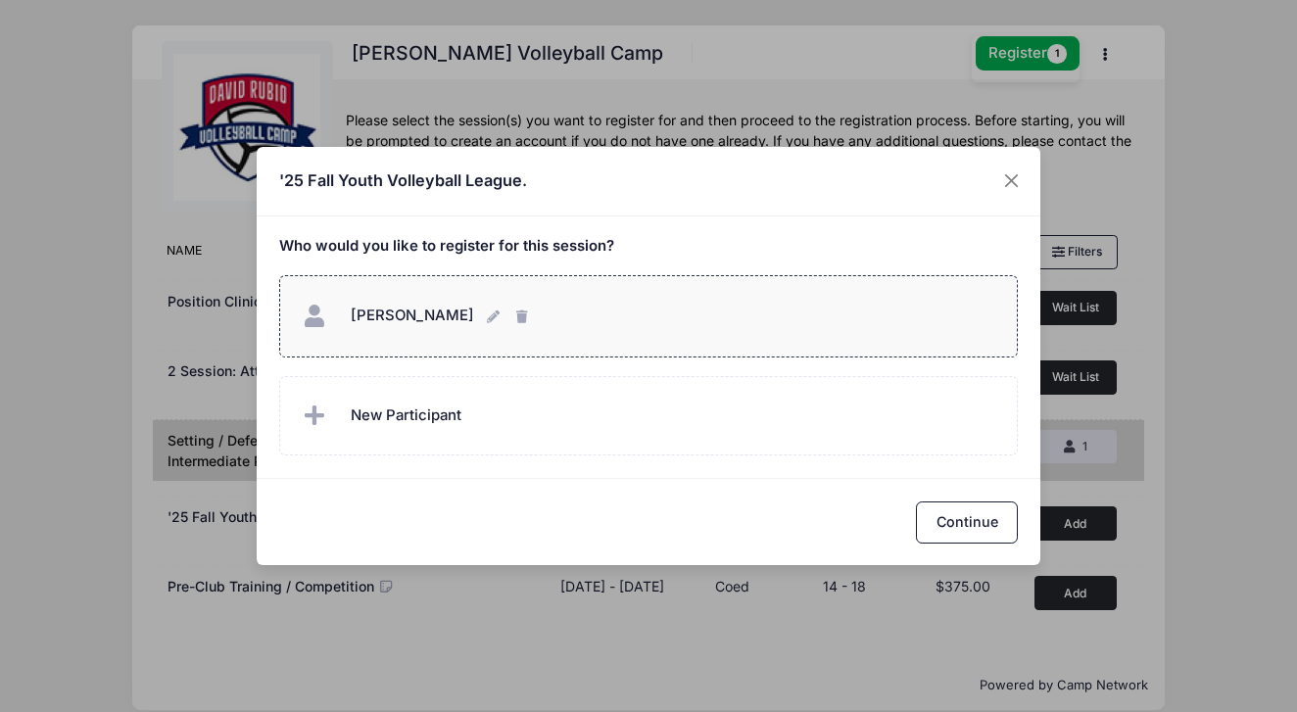
click at [483, 304] on div "Evangelina de Callier Evangelina de Callier" at bounding box center [648, 316] width 699 height 42
checkbox input "true"
click at [963, 519] on button "Continue" at bounding box center [967, 522] width 102 height 42
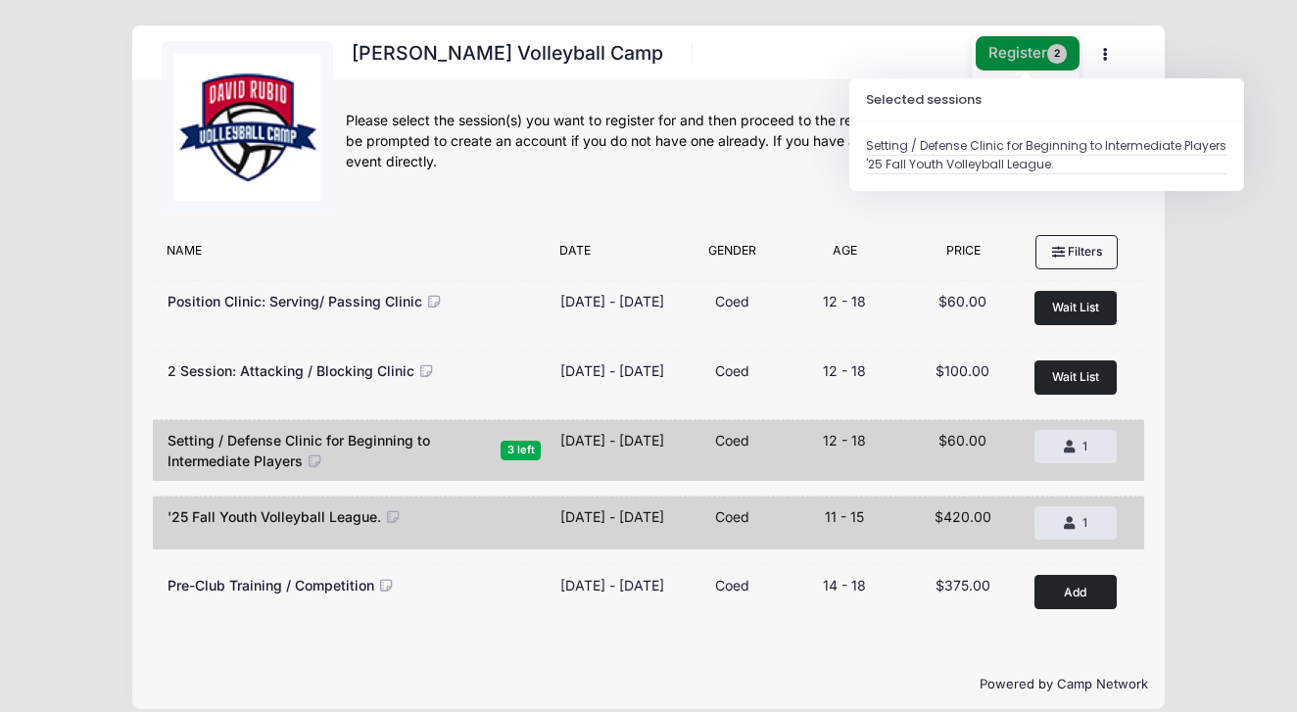
click at [1019, 63] on button "Register 2" at bounding box center [1028, 53] width 104 height 34
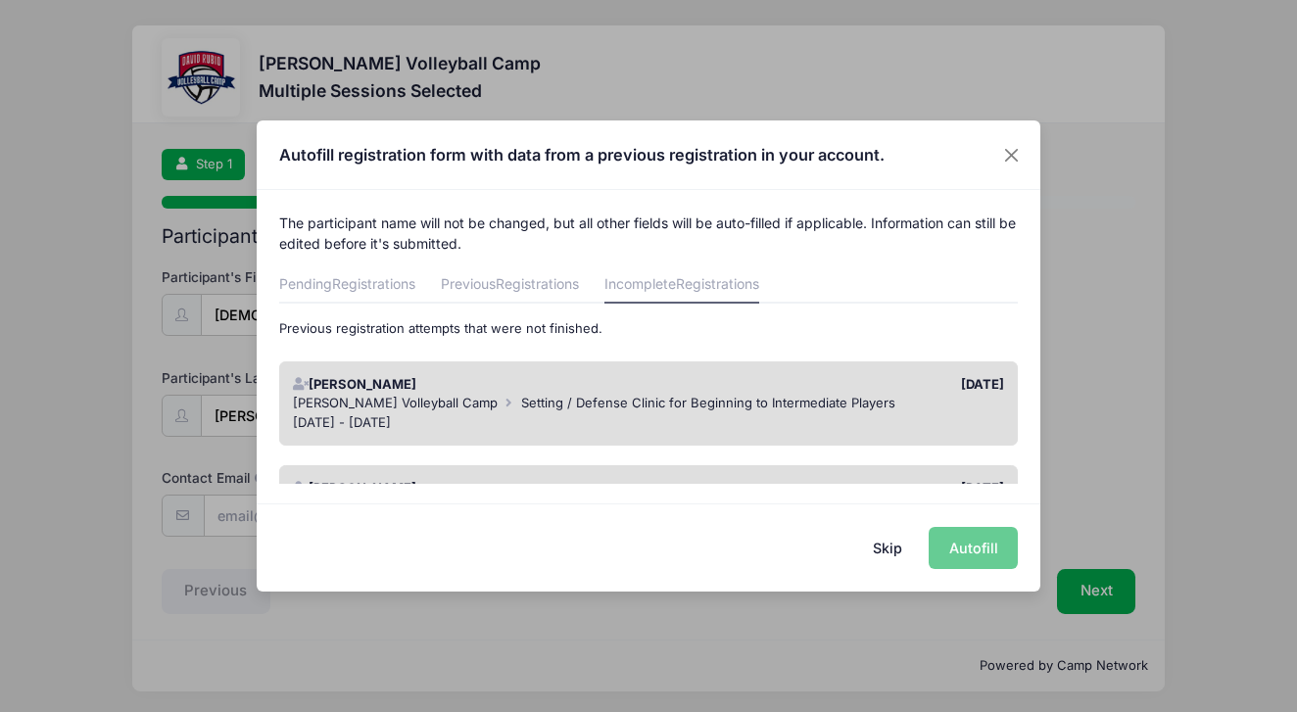
click at [575, 254] on div "The participant name will not be changed, but all other fields will be auto-fil…" at bounding box center [649, 337] width 784 height 294
click at [584, 388] on div "[PERSON_NAME]" at bounding box center [465, 385] width 365 height 20
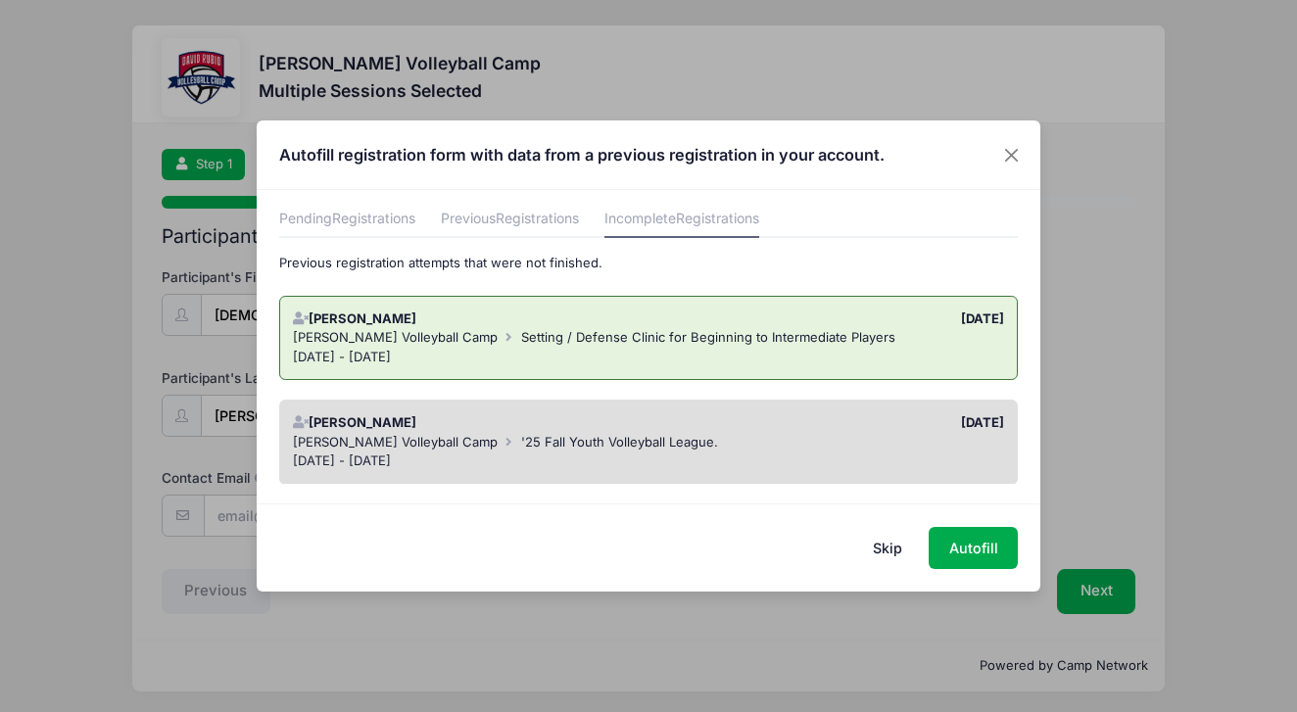
scroll to position [102, 0]
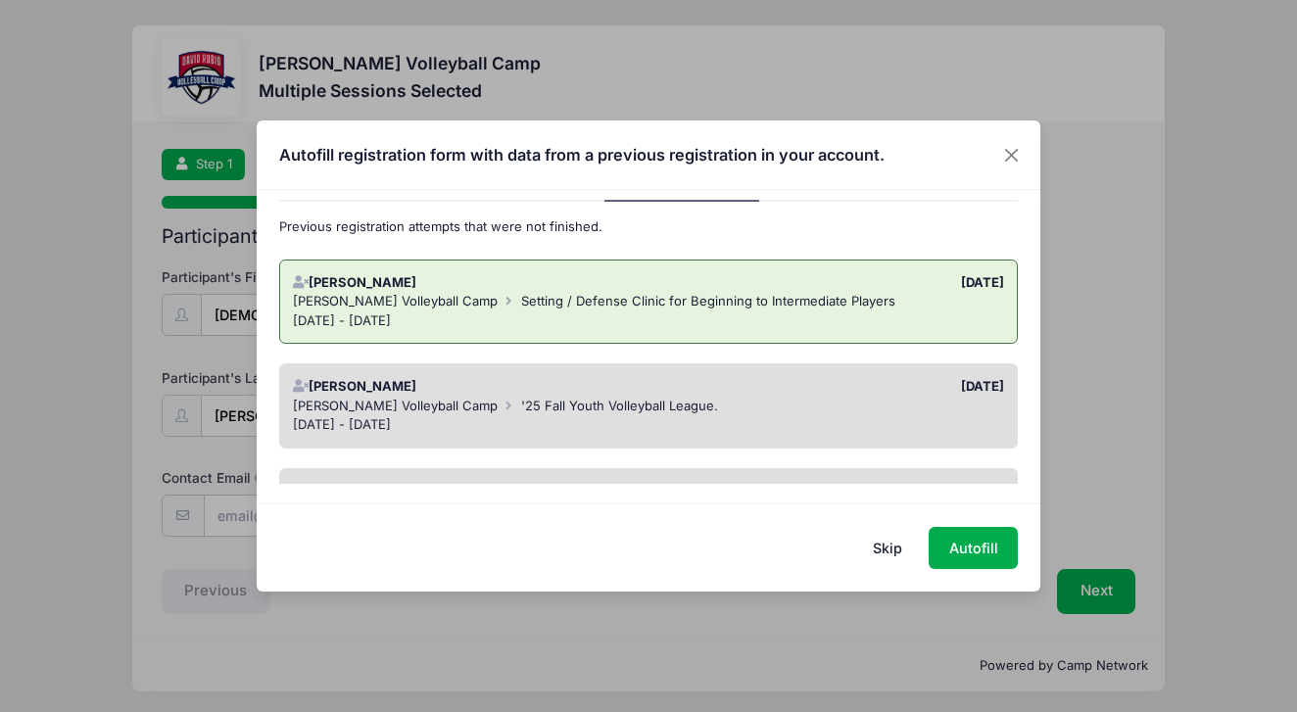
click at [742, 389] on div "[DATE]" at bounding box center [830, 387] width 365 height 20
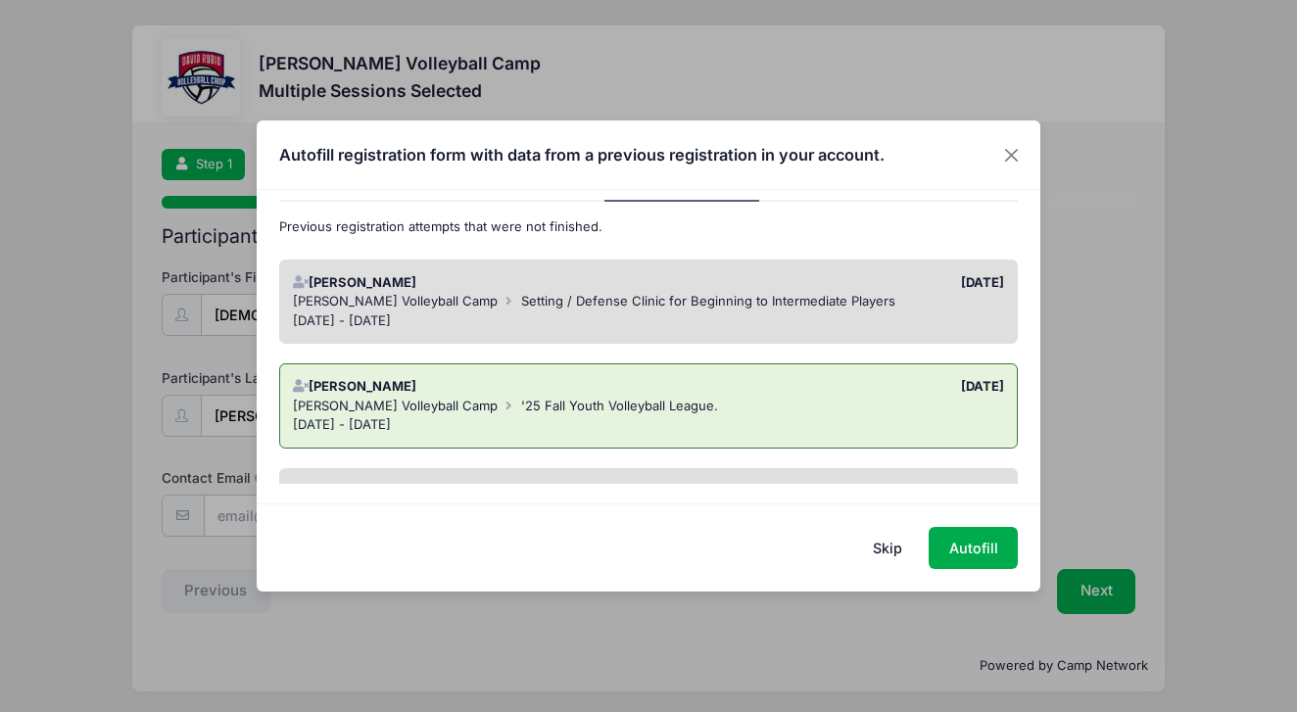
click at [742, 293] on span "Setting / Defense Clinic for Beginning to Intermediate Players" at bounding box center [708, 301] width 374 height 16
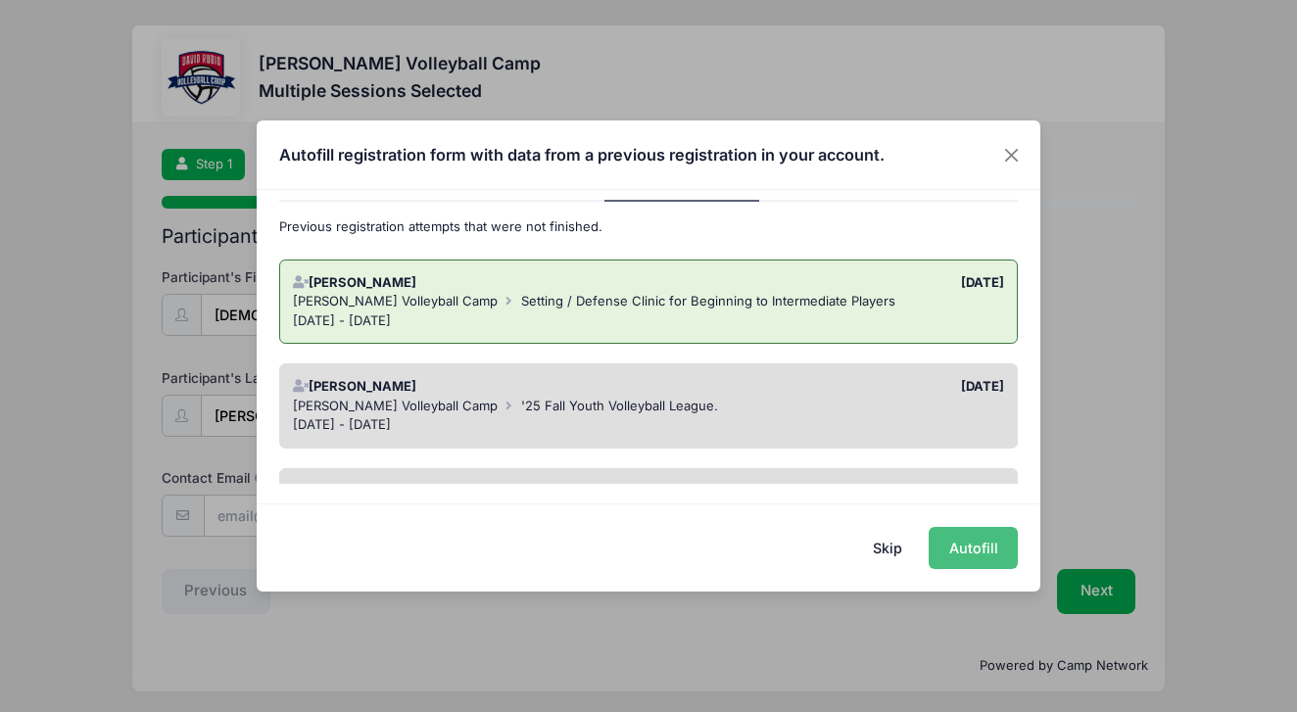
click at [952, 535] on button "Autofill" at bounding box center [973, 548] width 89 height 42
type input "[EMAIL_ADDRESS][DOMAIN_NAME]"
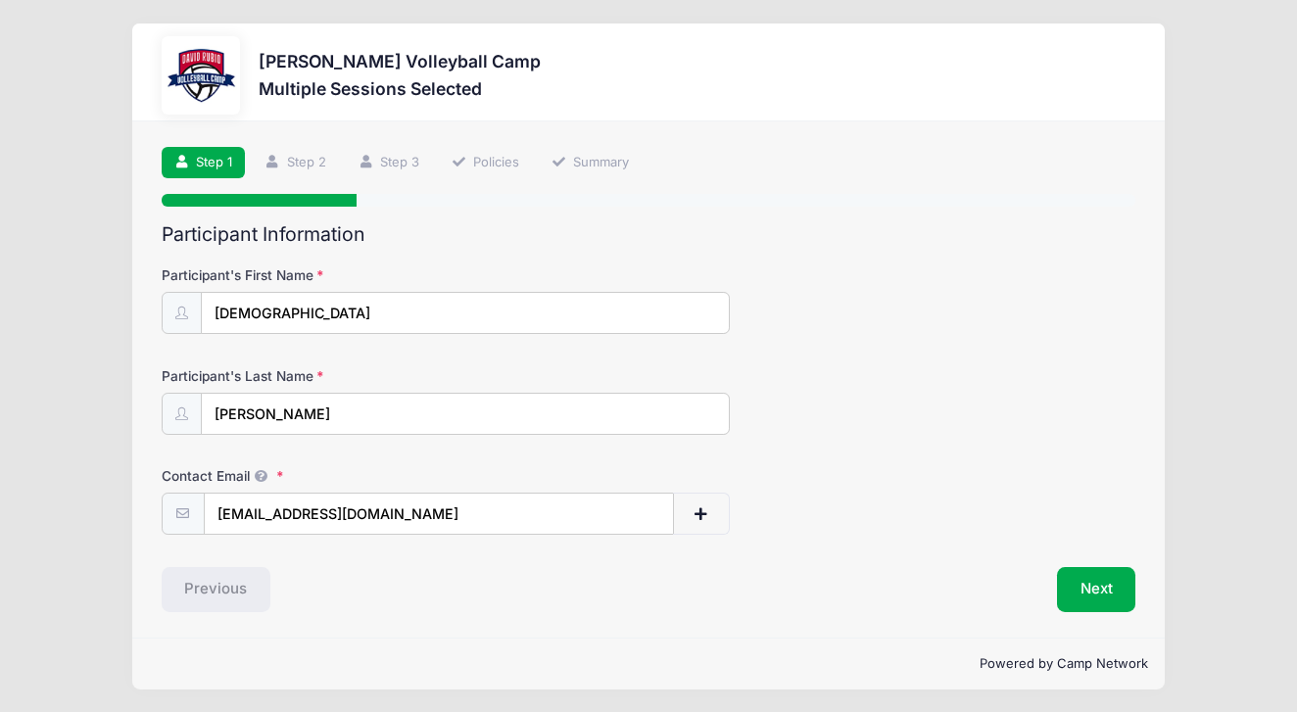
scroll to position [1, 0]
click at [200, 597] on div "Previous" at bounding box center [400, 590] width 497 height 45
click at [296, 166] on link "Step 2" at bounding box center [295, 164] width 87 height 32
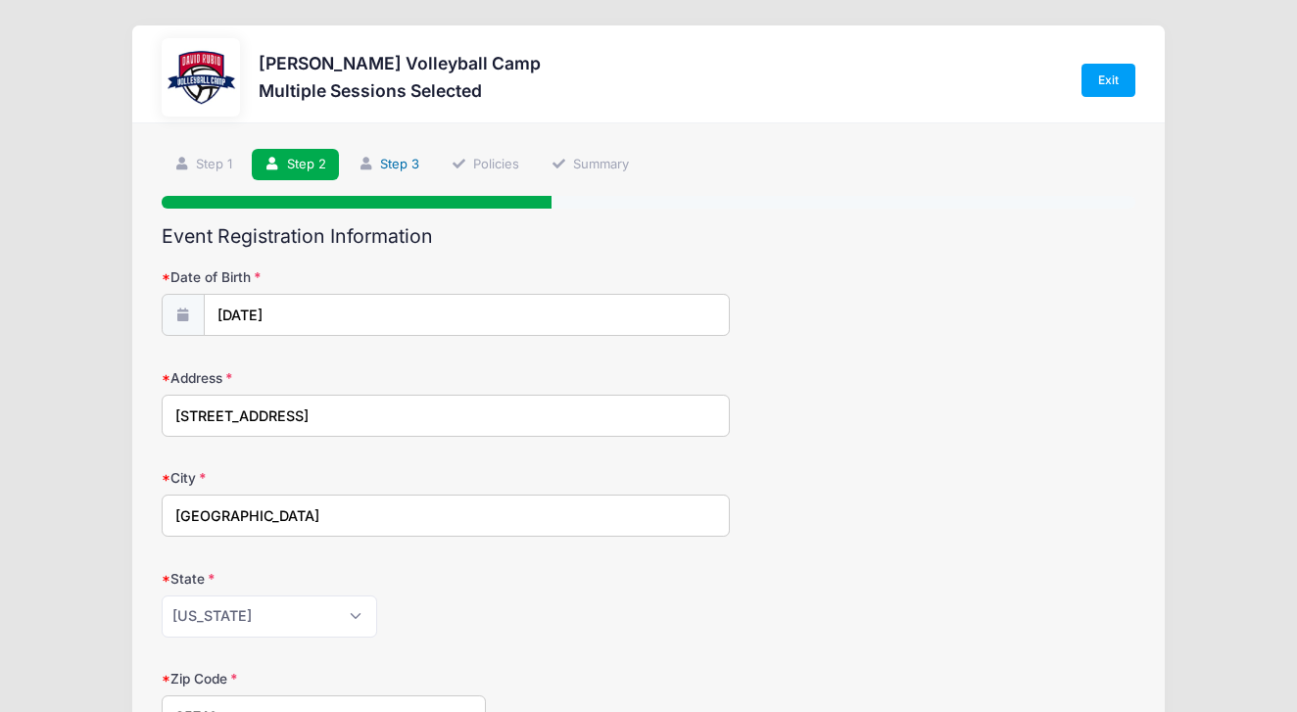
click at [415, 161] on link "Step 3" at bounding box center [388, 165] width 87 height 32
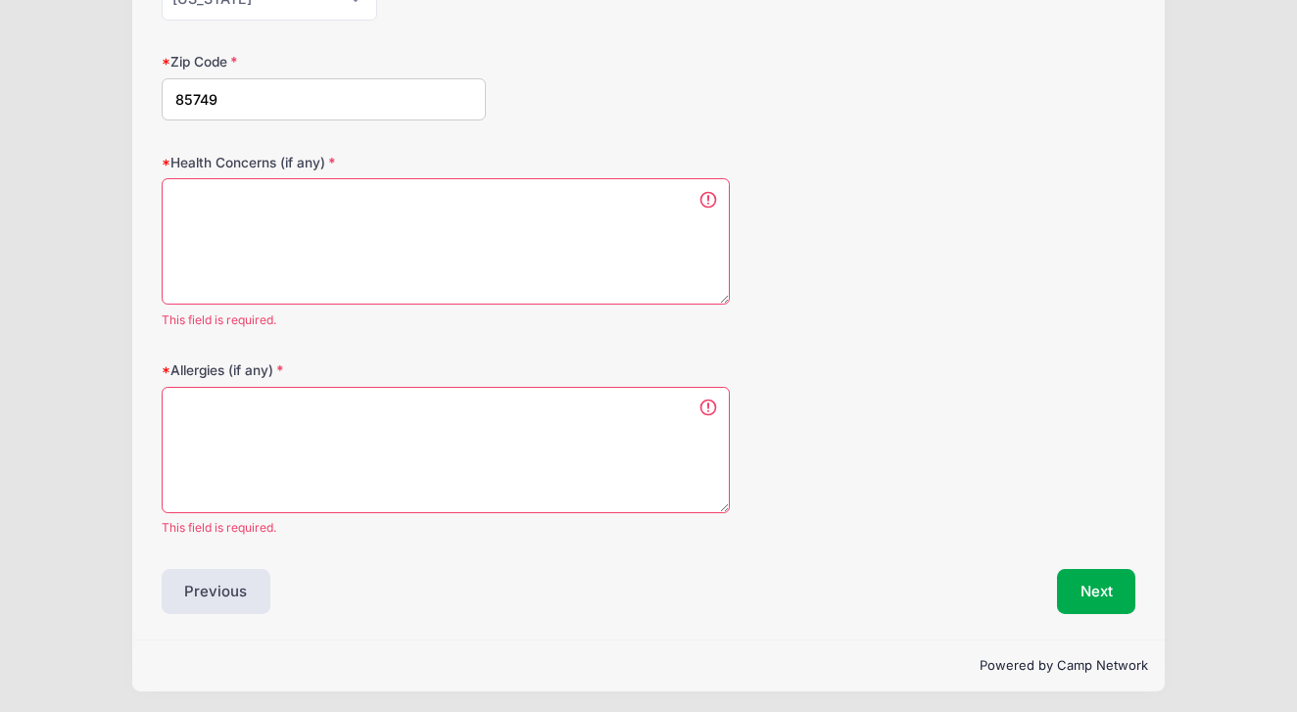
scroll to position [616, 0]
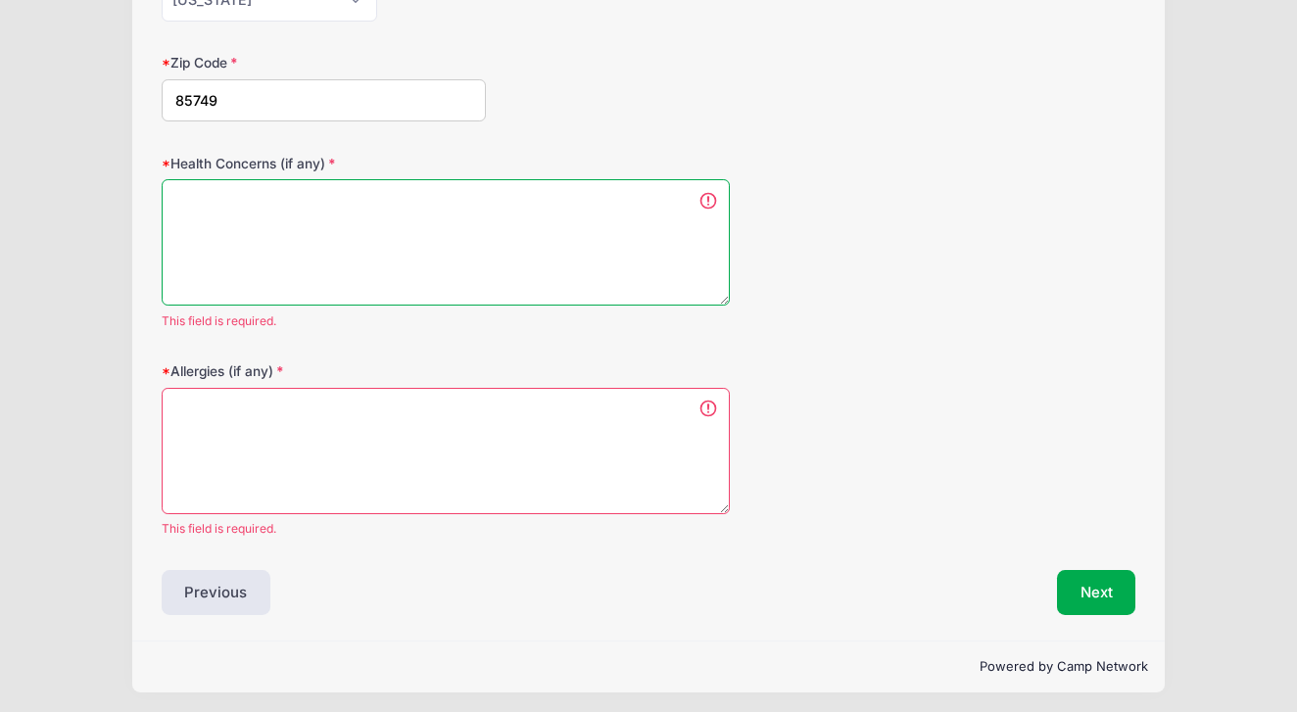
click at [191, 208] on textarea "Health Concerns (if any)" at bounding box center [446, 242] width 568 height 126
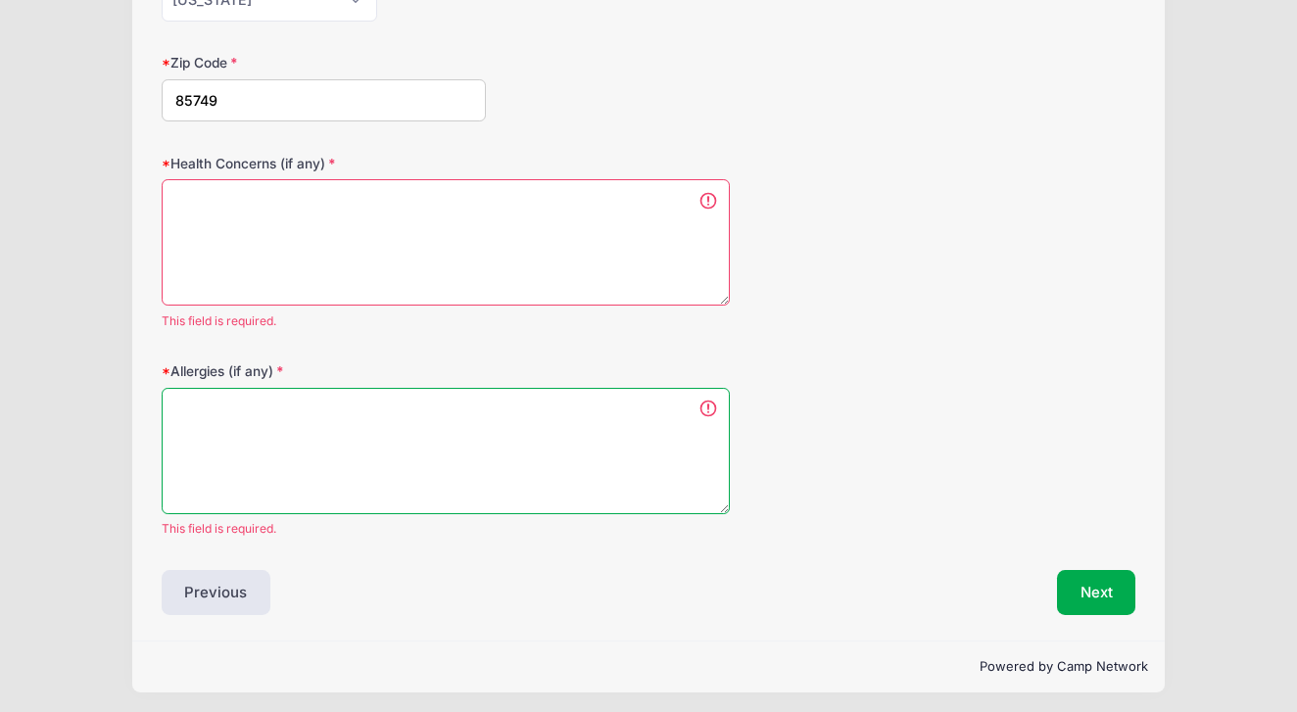
scroll to position [593, 0]
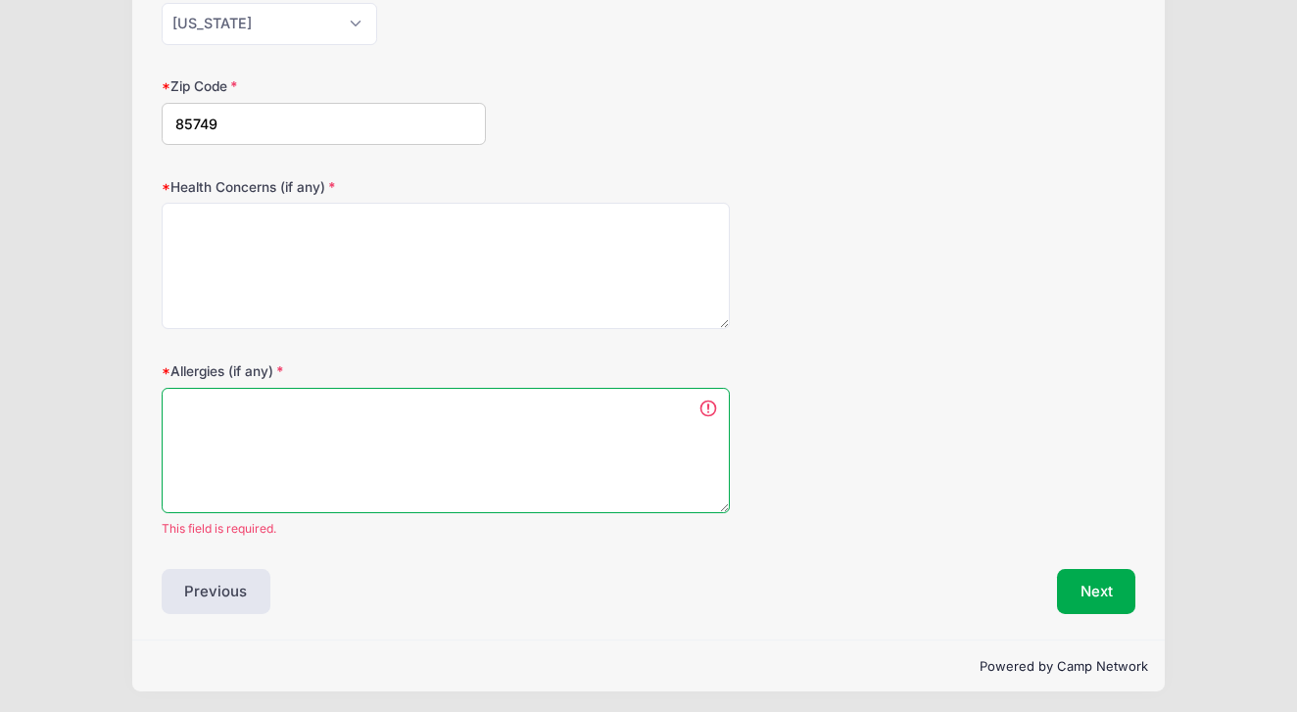
click at [251, 431] on textarea "Allergies (if any)" at bounding box center [446, 451] width 568 height 126
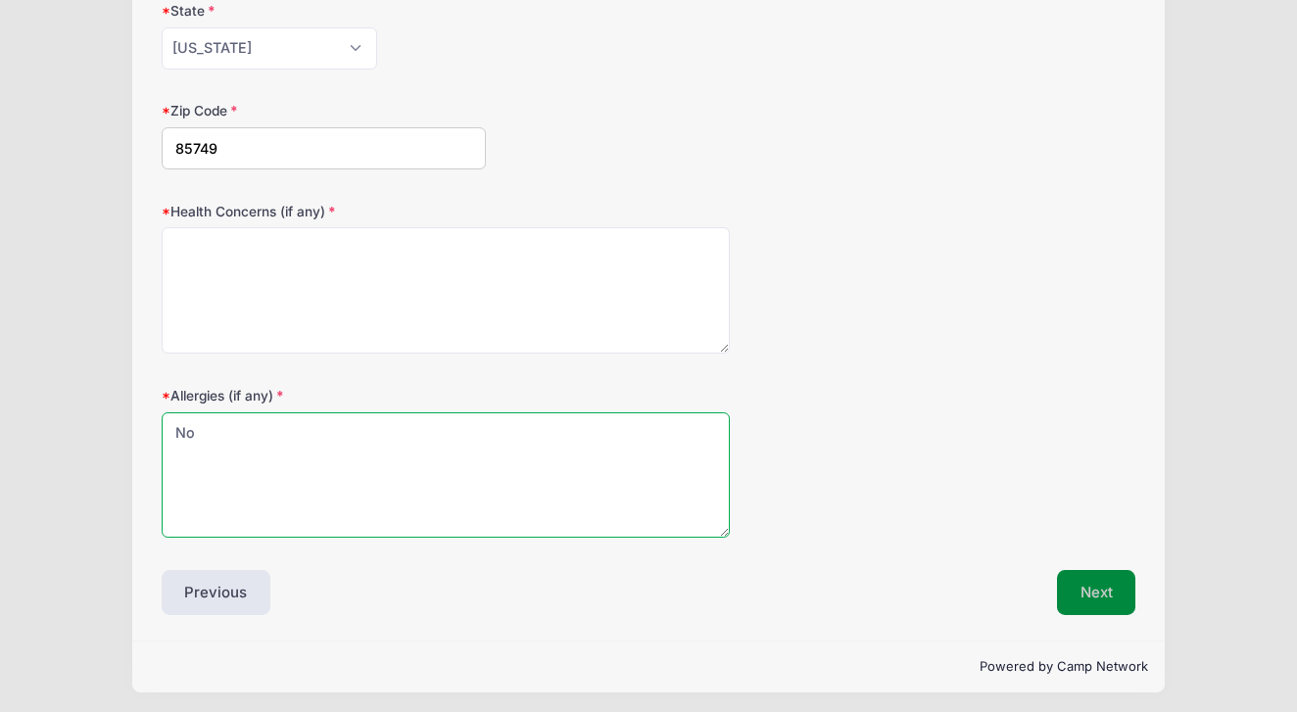
type textarea "No"
click at [1105, 578] on button "Next" at bounding box center [1096, 592] width 79 height 45
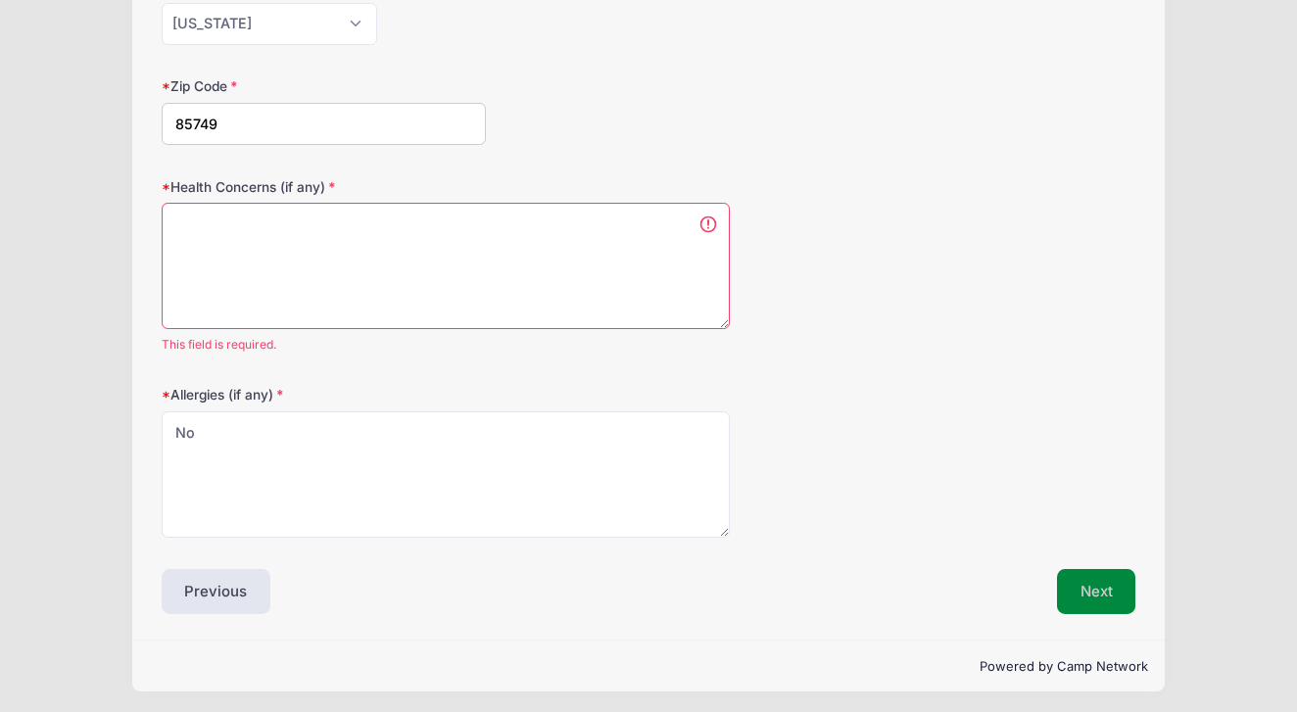
scroll to position [0, 0]
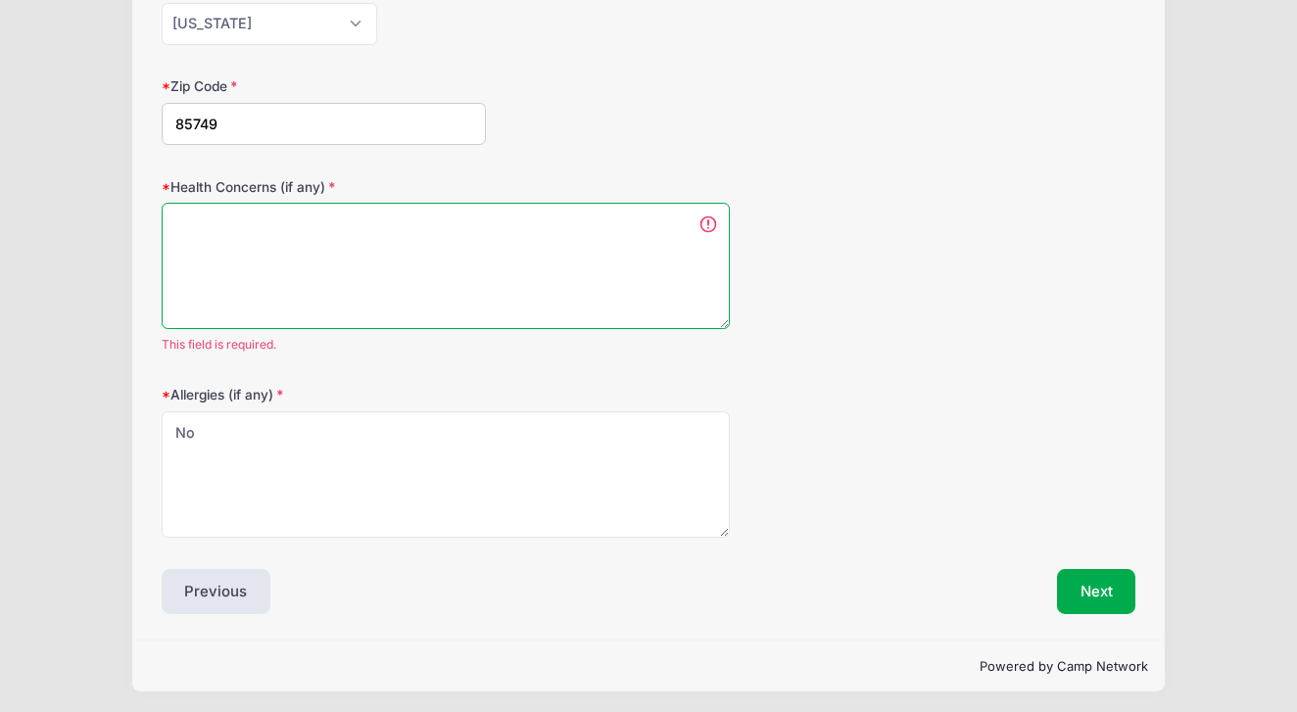
click at [184, 226] on textarea "Health Concerns (if any)" at bounding box center [446, 266] width 568 height 126
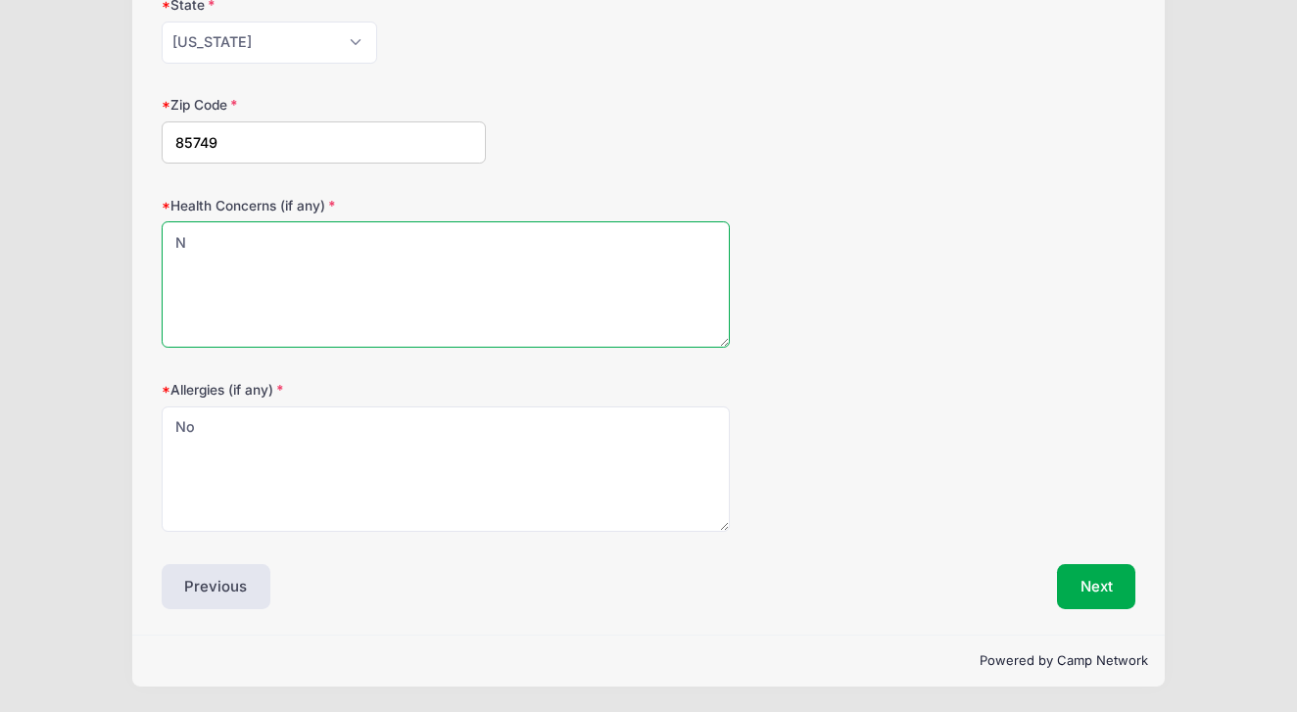
scroll to position [568, 0]
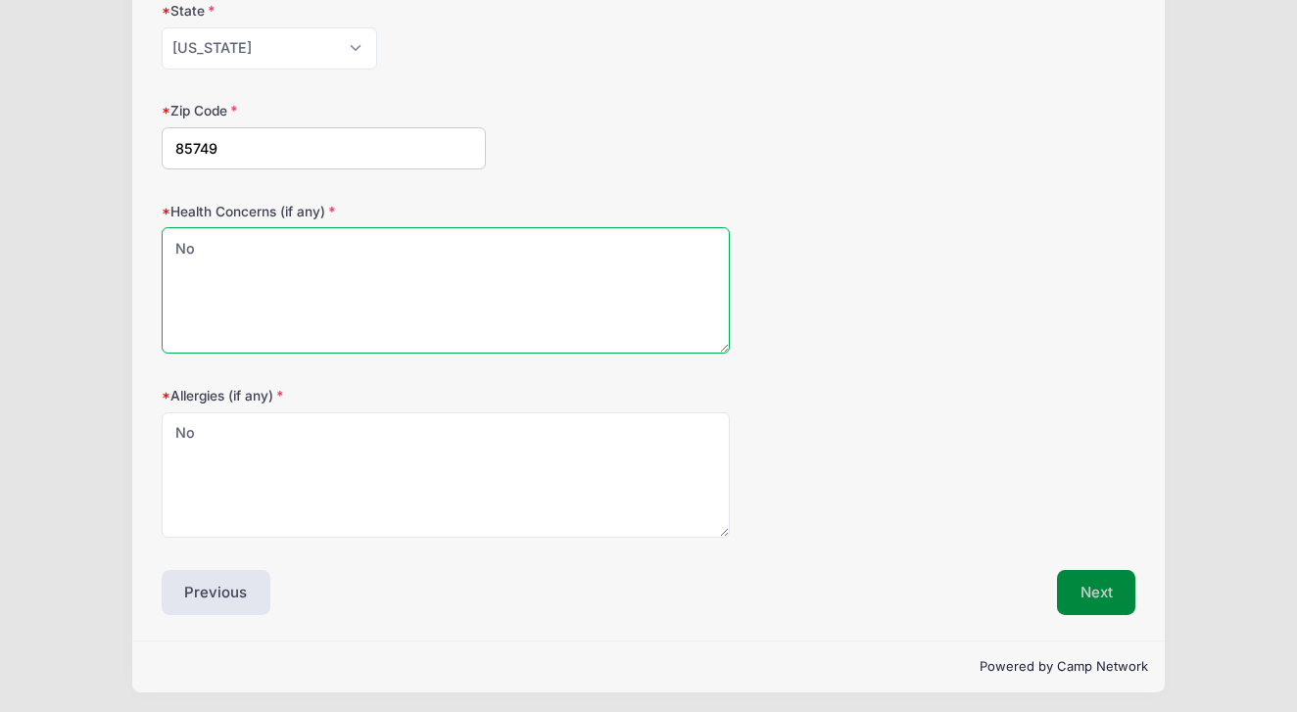
type textarea "No"
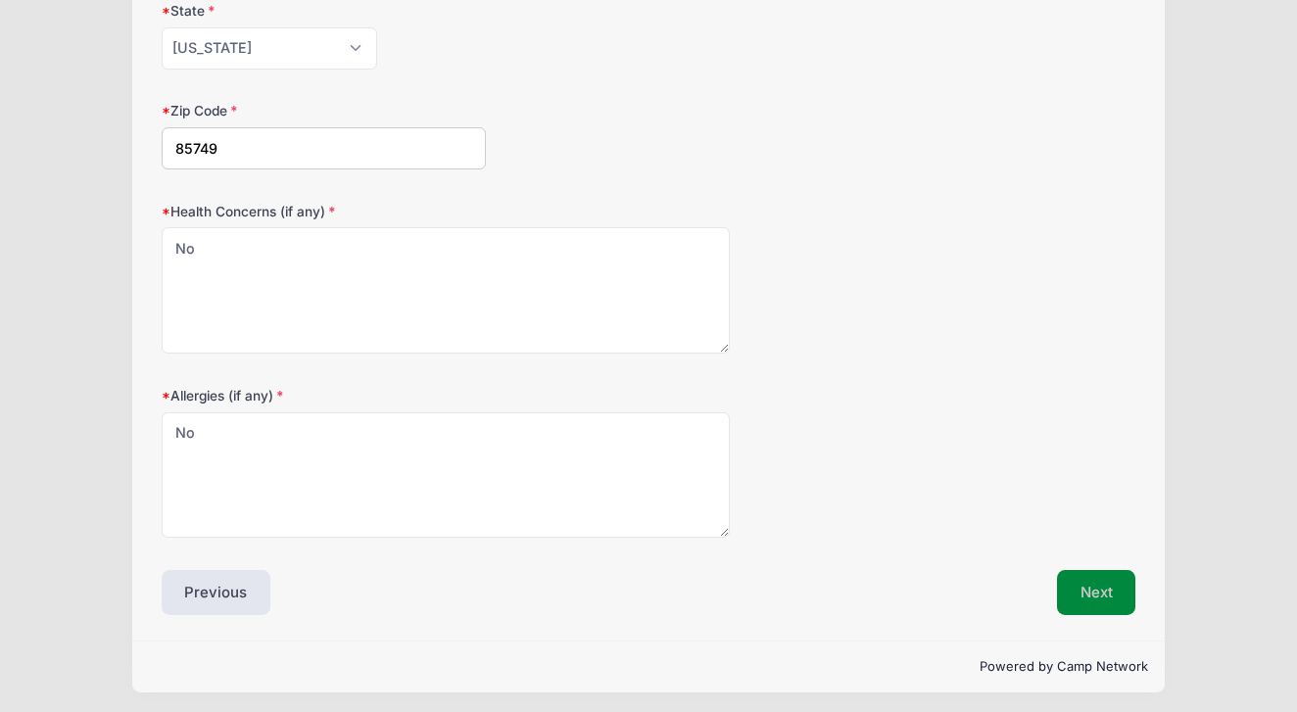
click at [1088, 575] on button "Next" at bounding box center [1096, 592] width 79 height 45
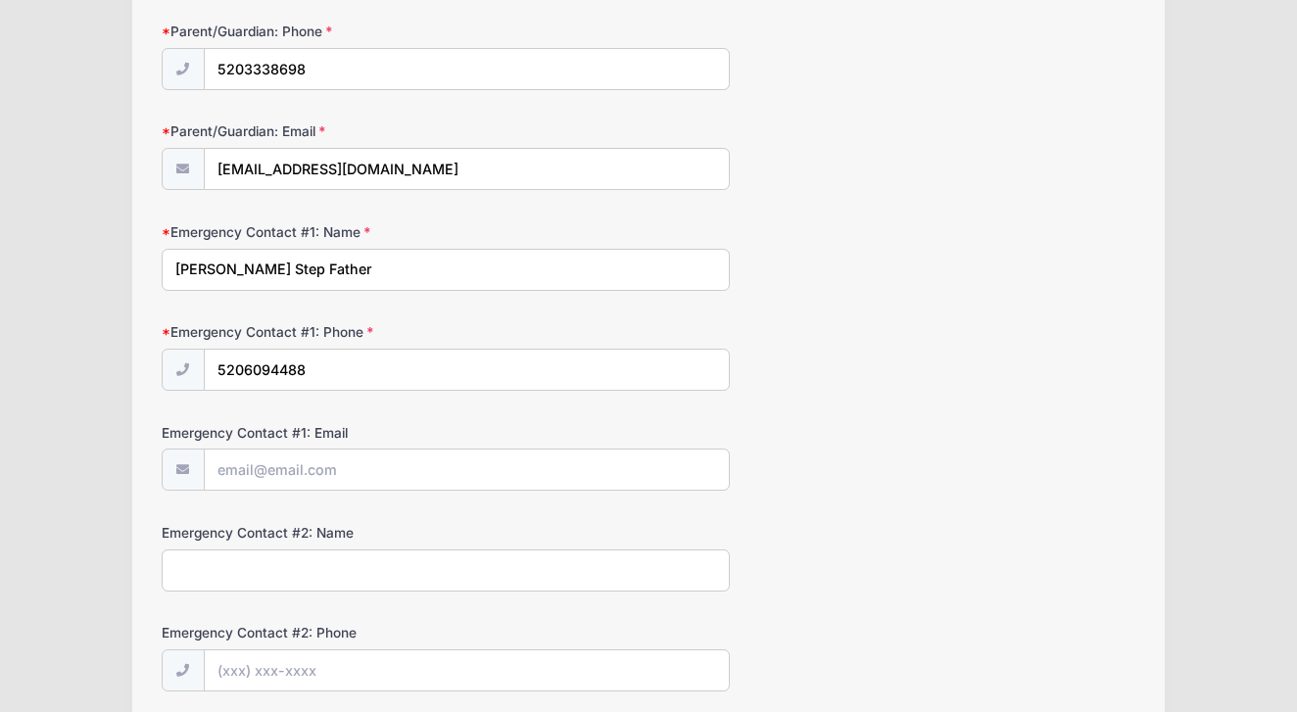
scroll to position [348, 0]
type input "Case [PERSON_NAME]"
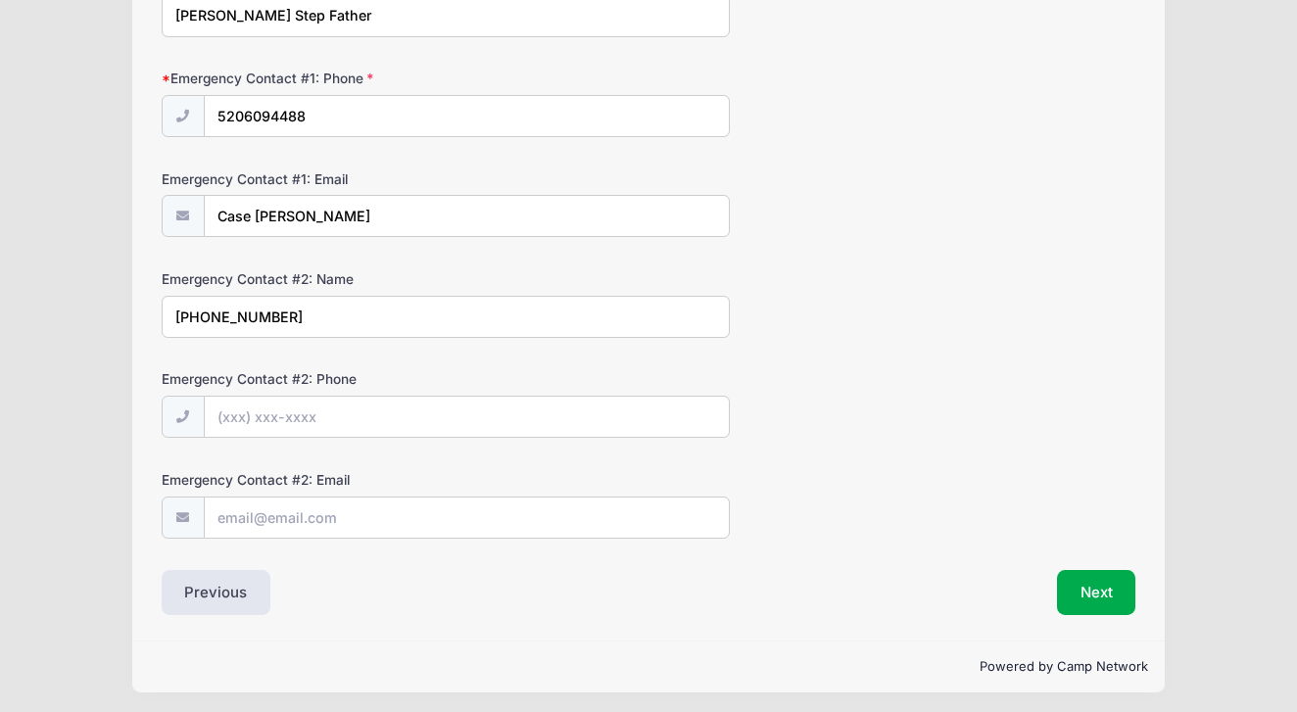
scroll to position [599, 0]
type input "[PHONE_NUMBER]"
click at [1098, 581] on button "Next" at bounding box center [1096, 593] width 79 height 45
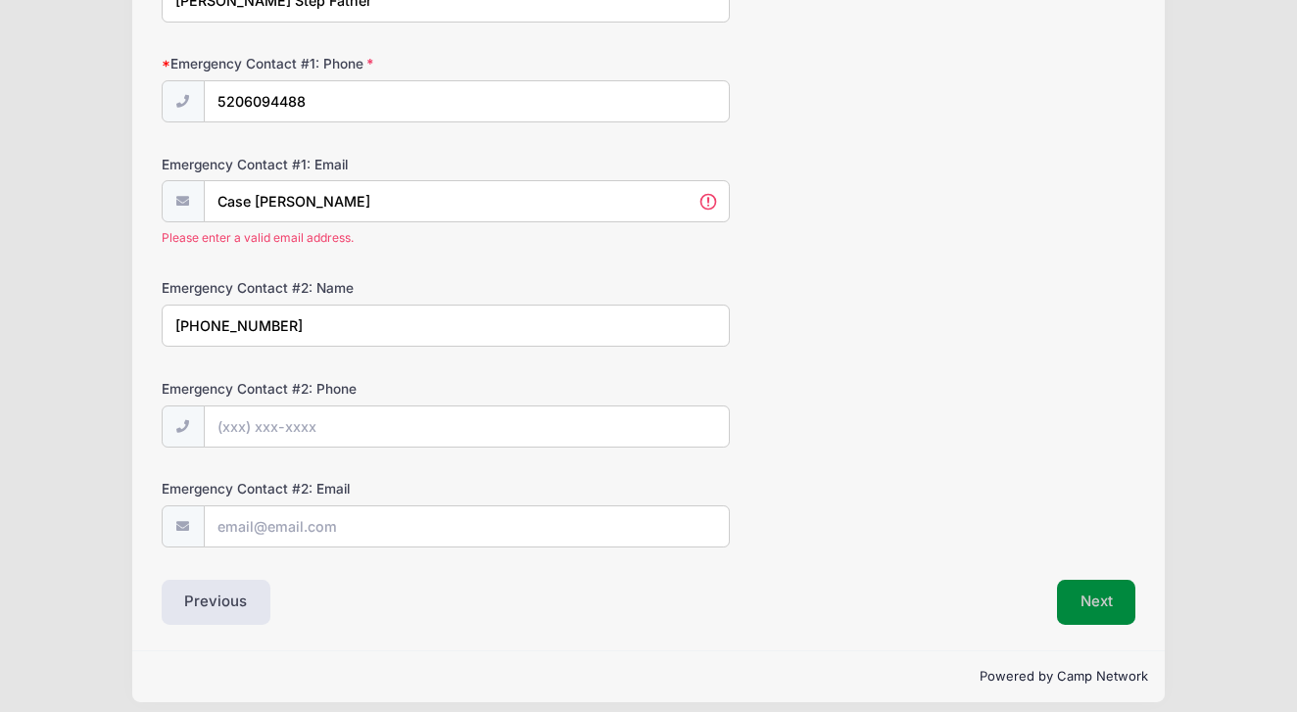
scroll to position [0, 0]
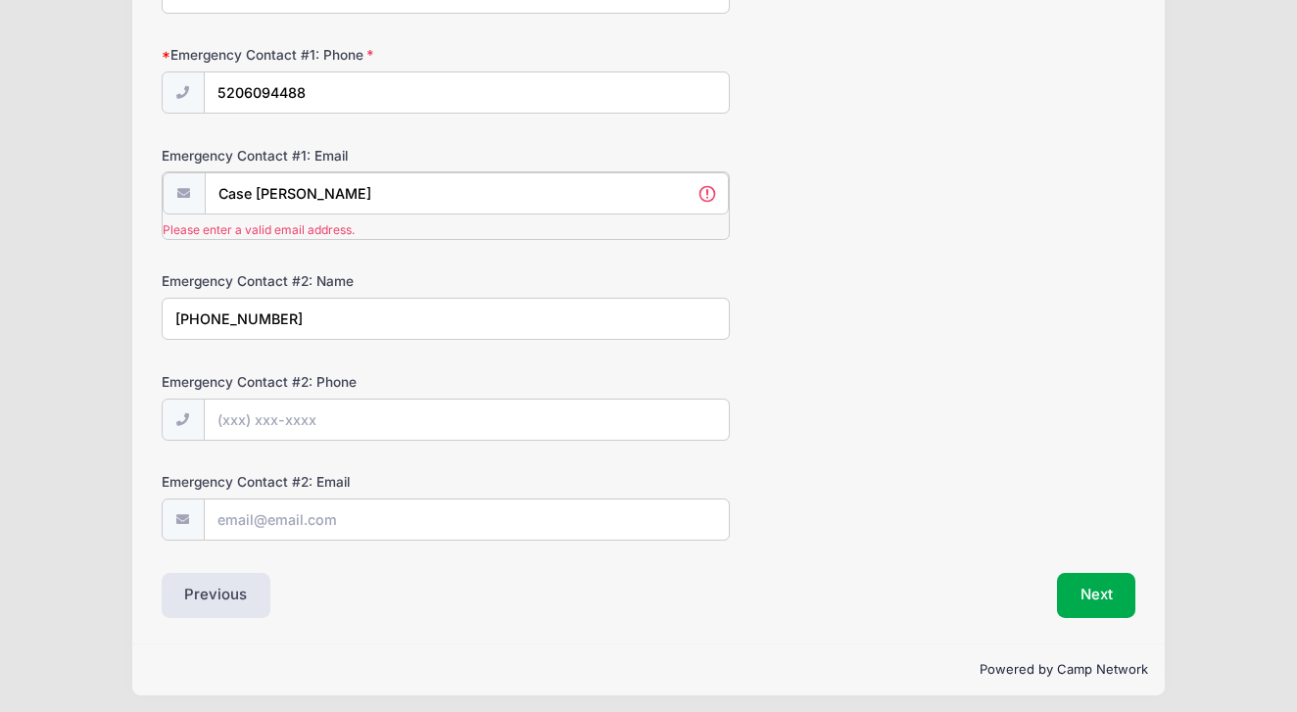
click at [330, 191] on input "Case [PERSON_NAME]" at bounding box center [467, 193] width 524 height 42
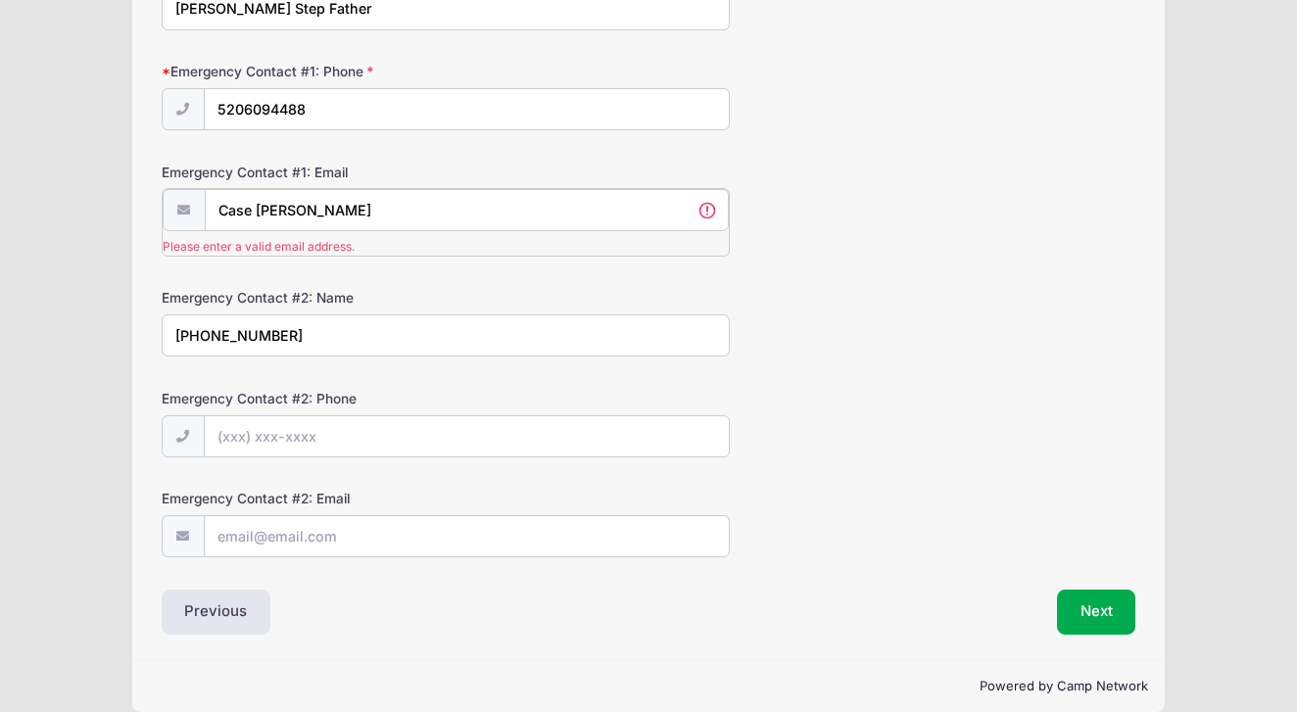
scroll to position [609, 0]
type input "C"
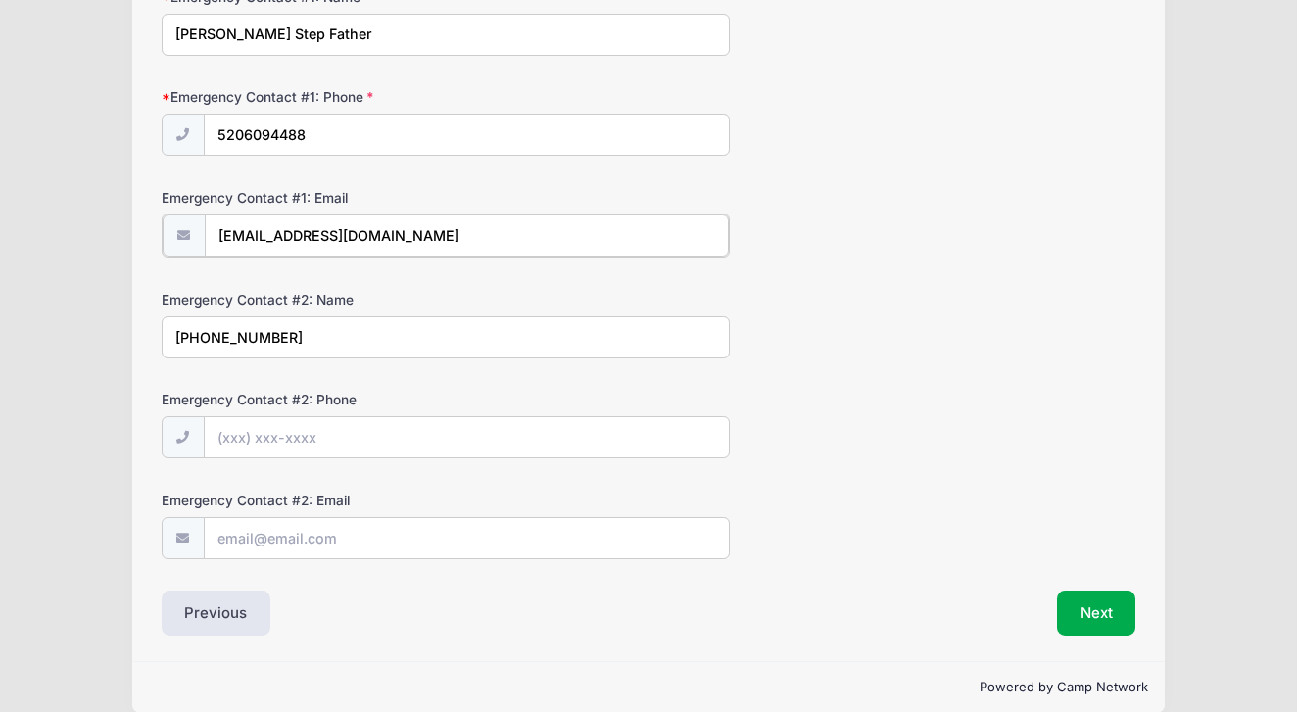
scroll to position [583, 0]
type input "[EMAIL_ADDRESS][DOMAIN_NAME]"
click at [279, 334] on input "[PHONE_NUMBER]" at bounding box center [446, 334] width 568 height 42
type input "5"
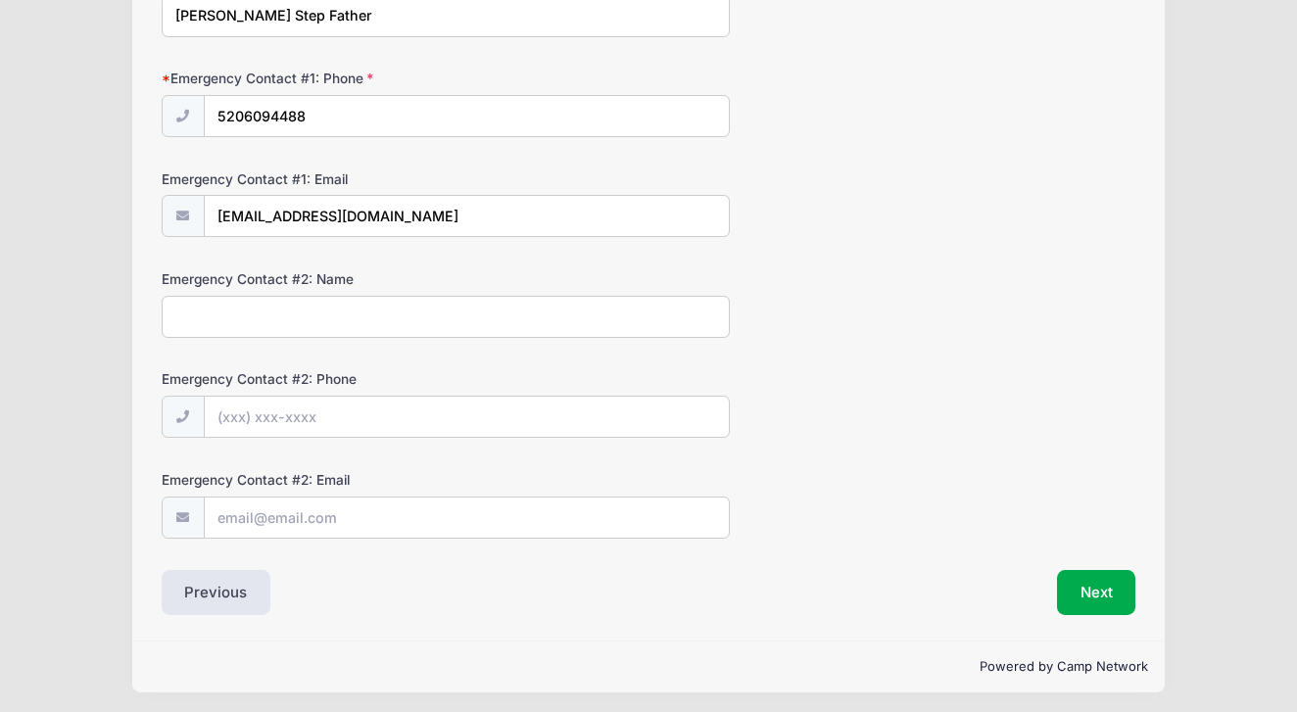
scroll to position [599, 0]
type input "c"
type input "Case [PERSON_NAME]"
type input "[PHONE_NUMBER]"
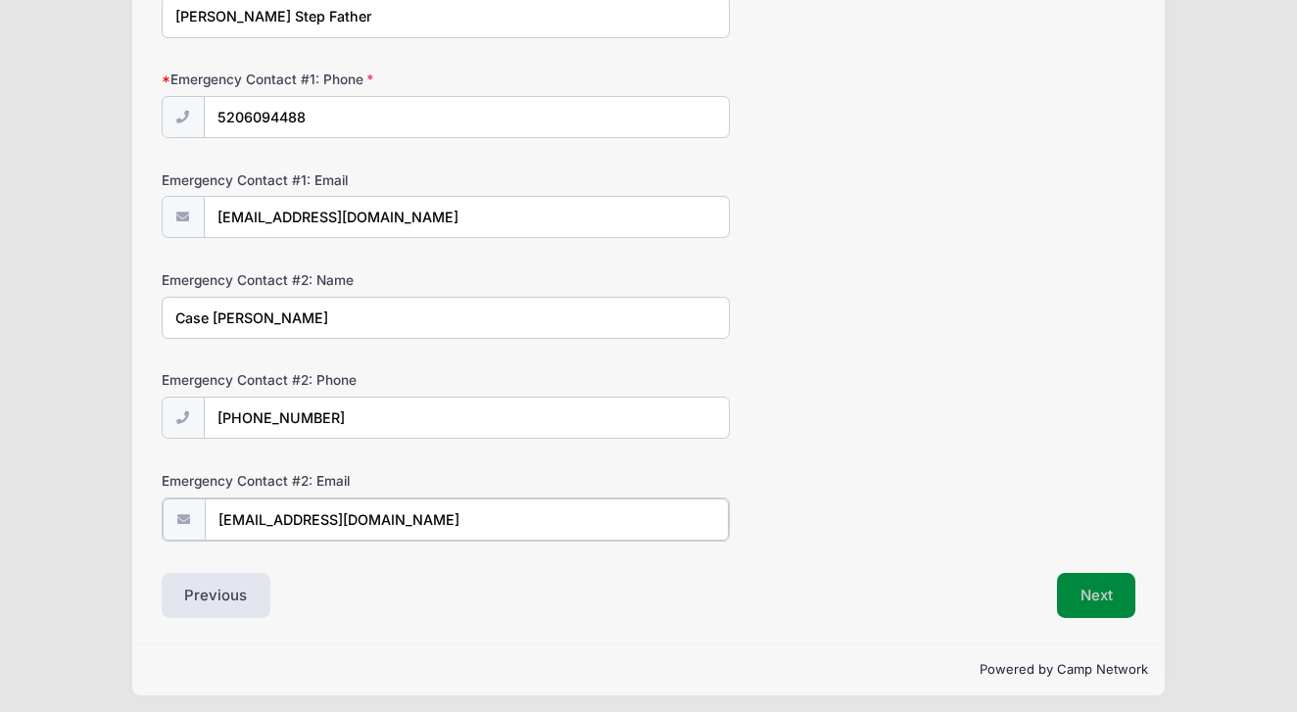
type input "[EMAIL_ADDRESS][DOMAIN_NAME]"
click at [1103, 589] on button "Next" at bounding box center [1096, 593] width 79 height 45
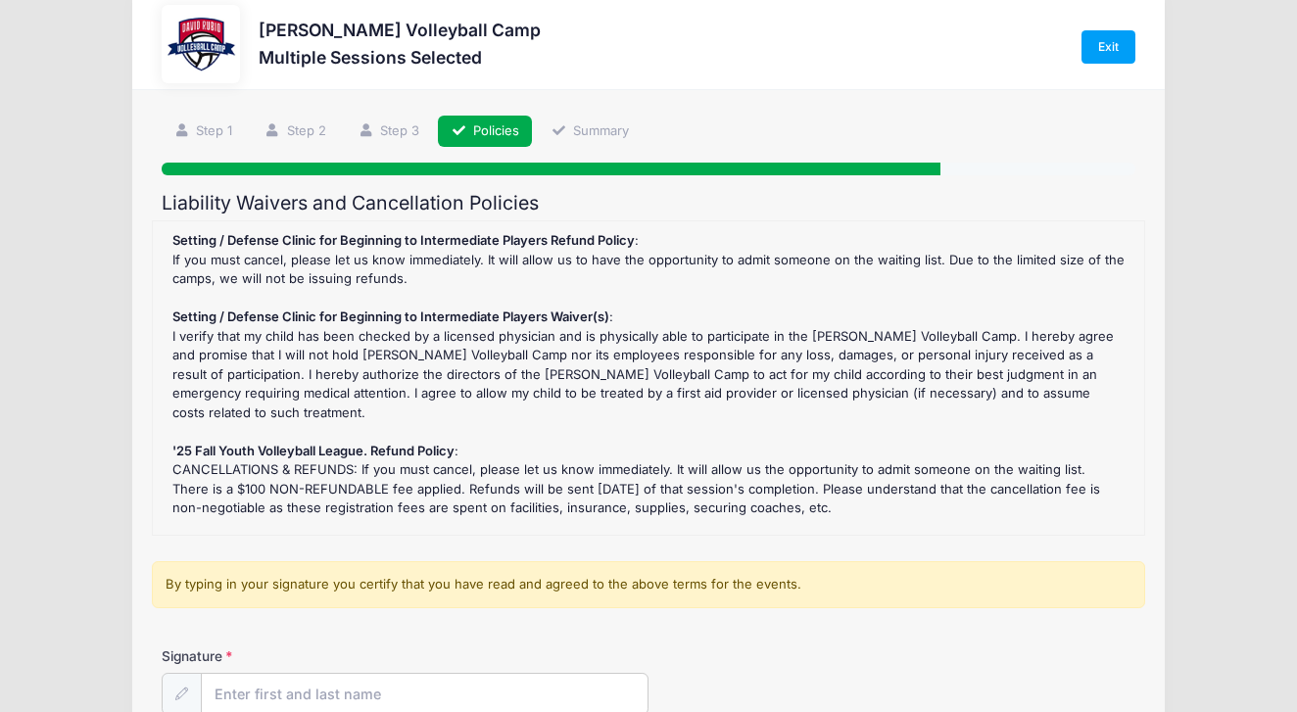
scroll to position [0, 0]
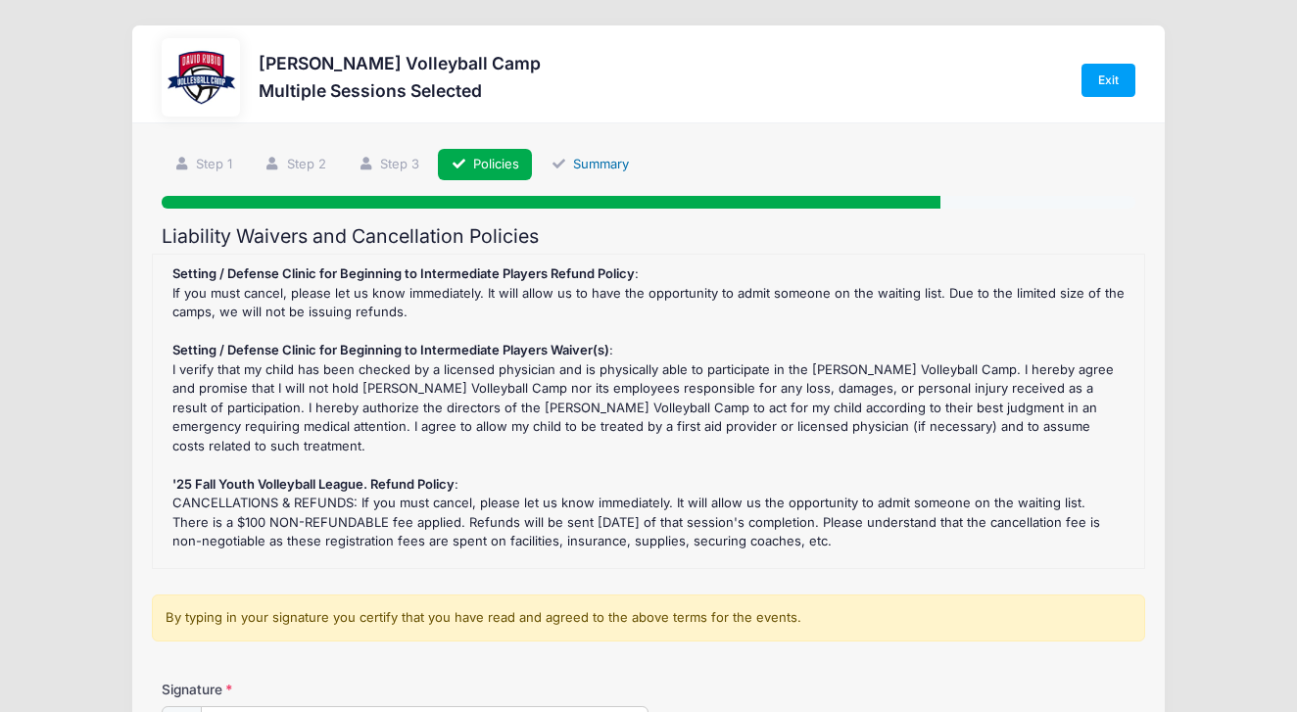
click at [599, 158] on link "Summary" at bounding box center [591, 165] width 104 height 32
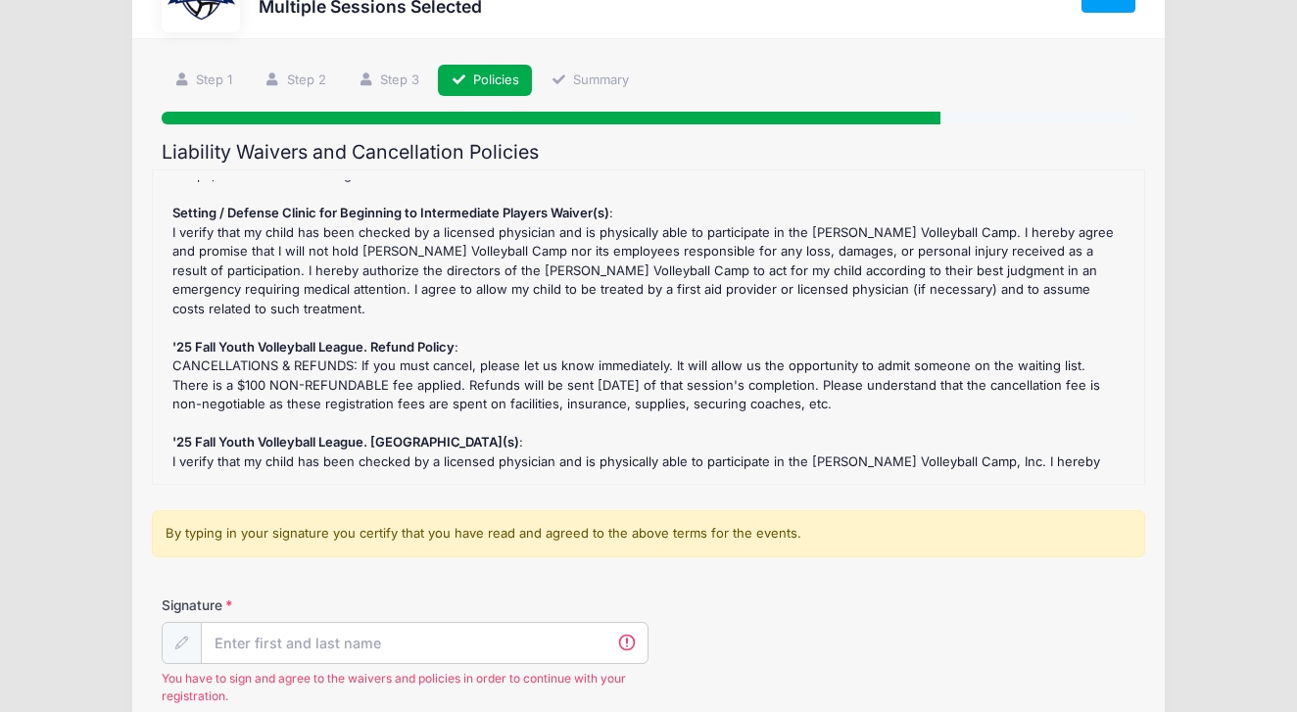
scroll to position [58, 0]
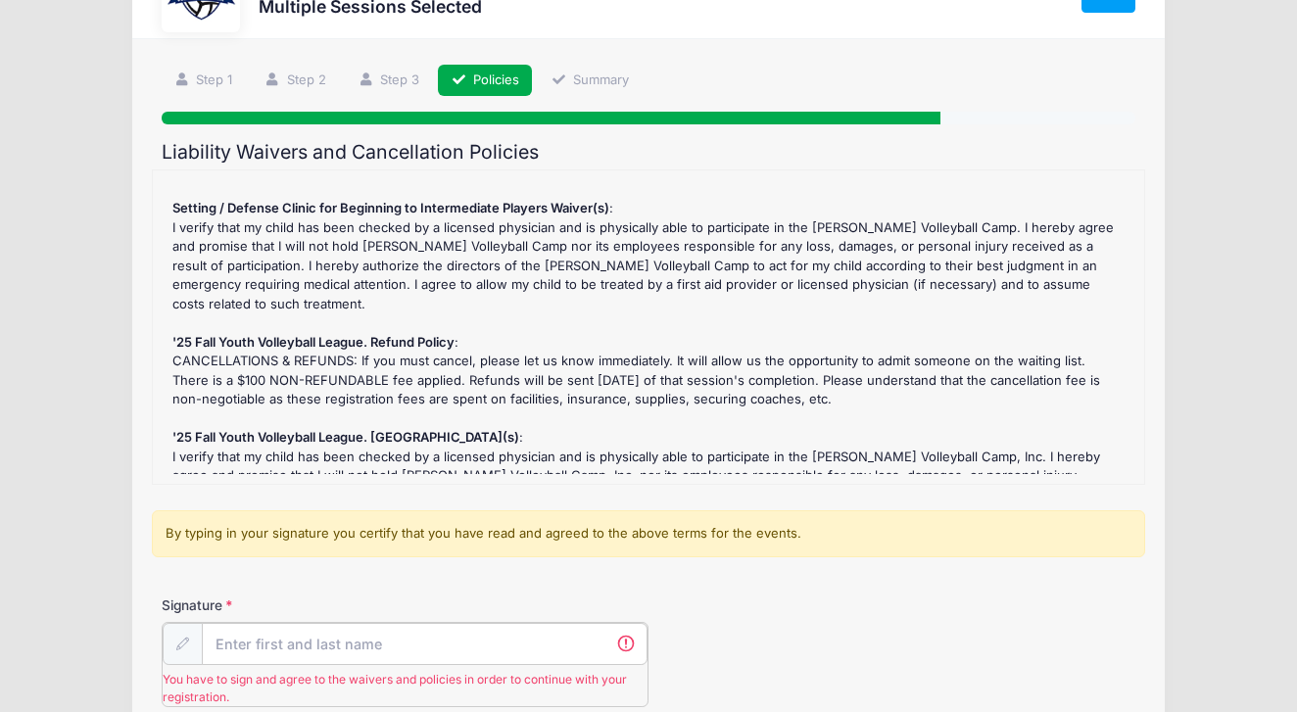
click at [270, 647] on input "Signature" at bounding box center [425, 644] width 446 height 42
type input "a"
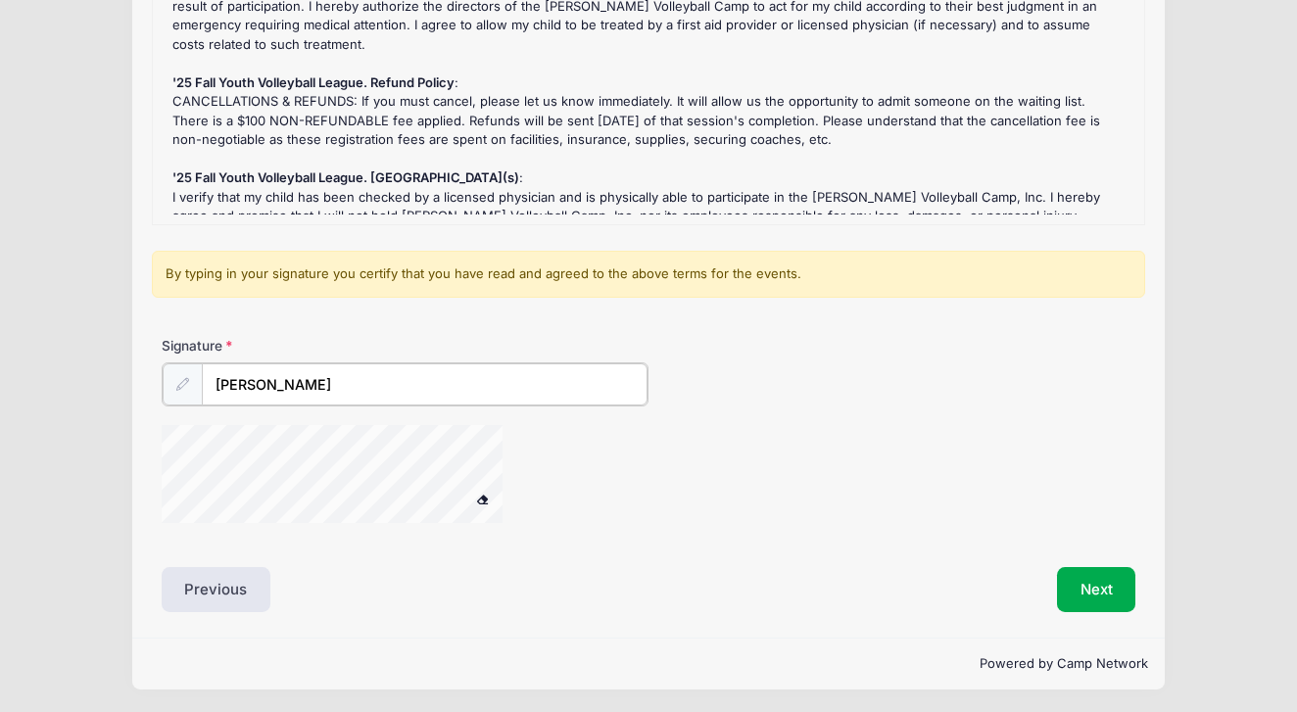
scroll to position [343, 0]
type input "[PERSON_NAME]"
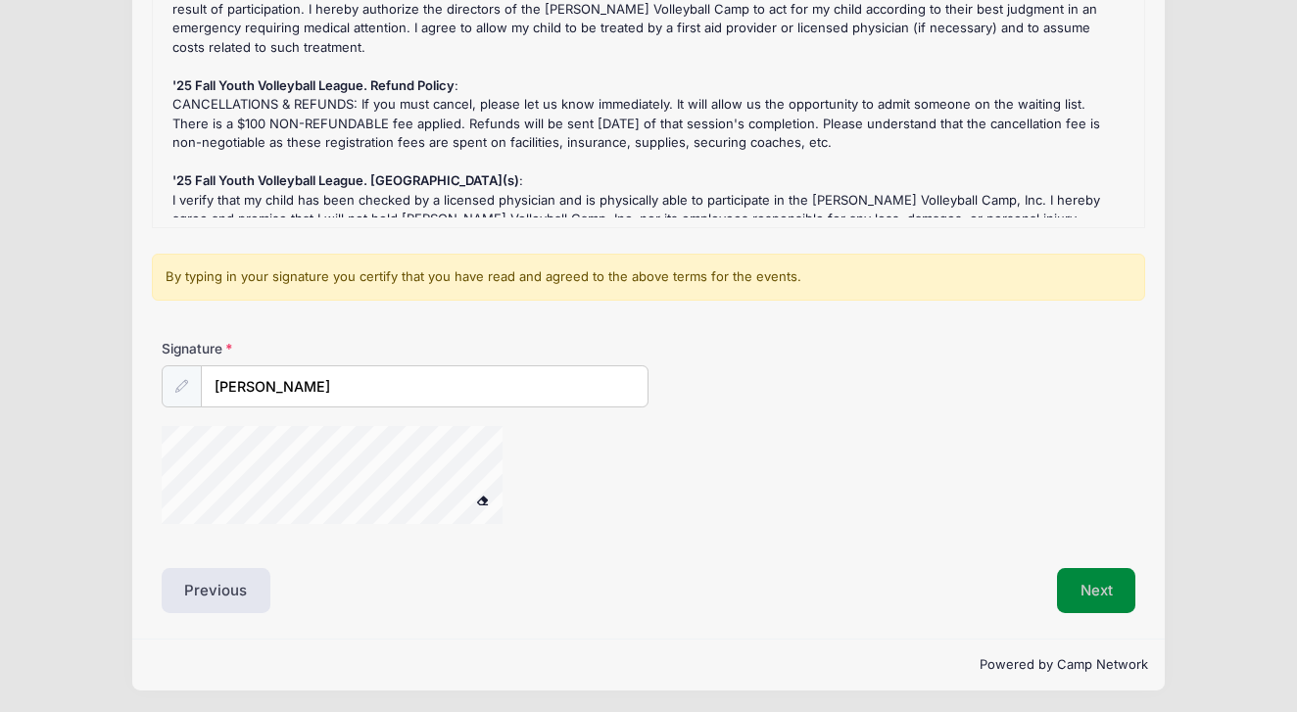
click at [1099, 583] on button "Next" at bounding box center [1096, 590] width 79 height 45
click at [1090, 586] on button "Next" at bounding box center [1096, 590] width 79 height 45
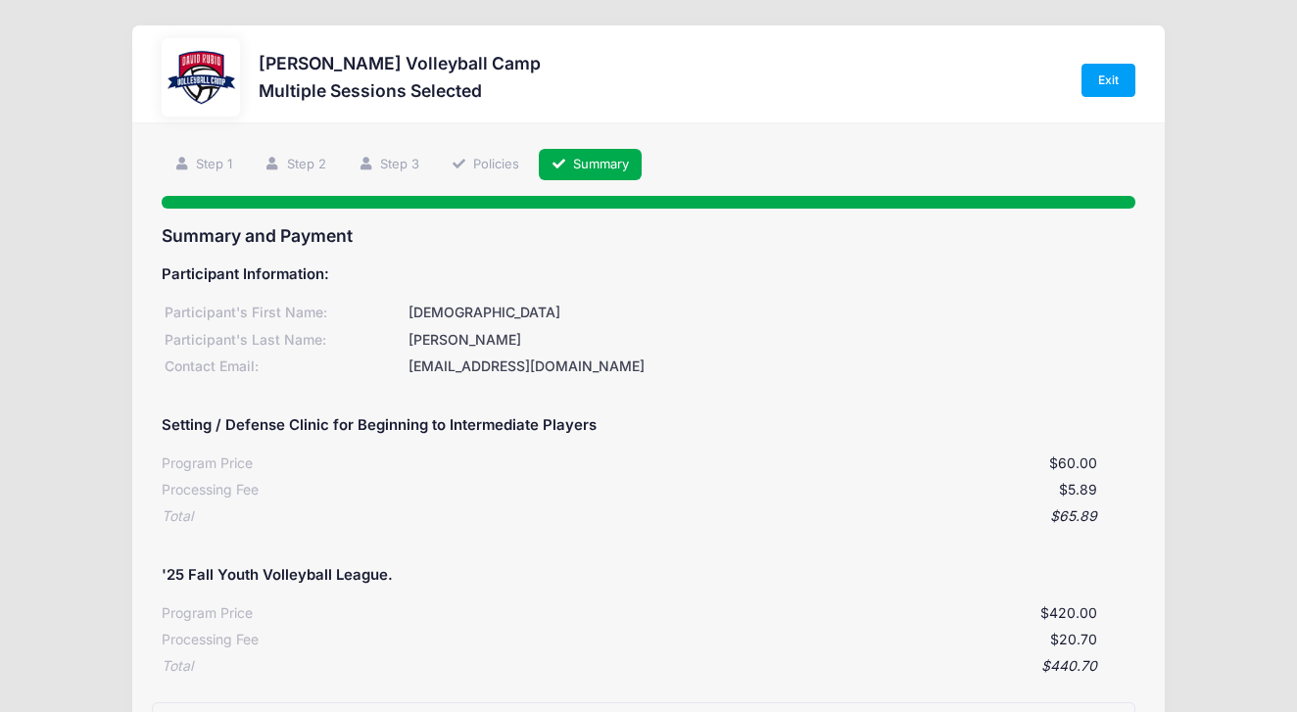
scroll to position [0, 0]
click at [604, 169] on link "Summary" at bounding box center [591, 165] width 104 height 32
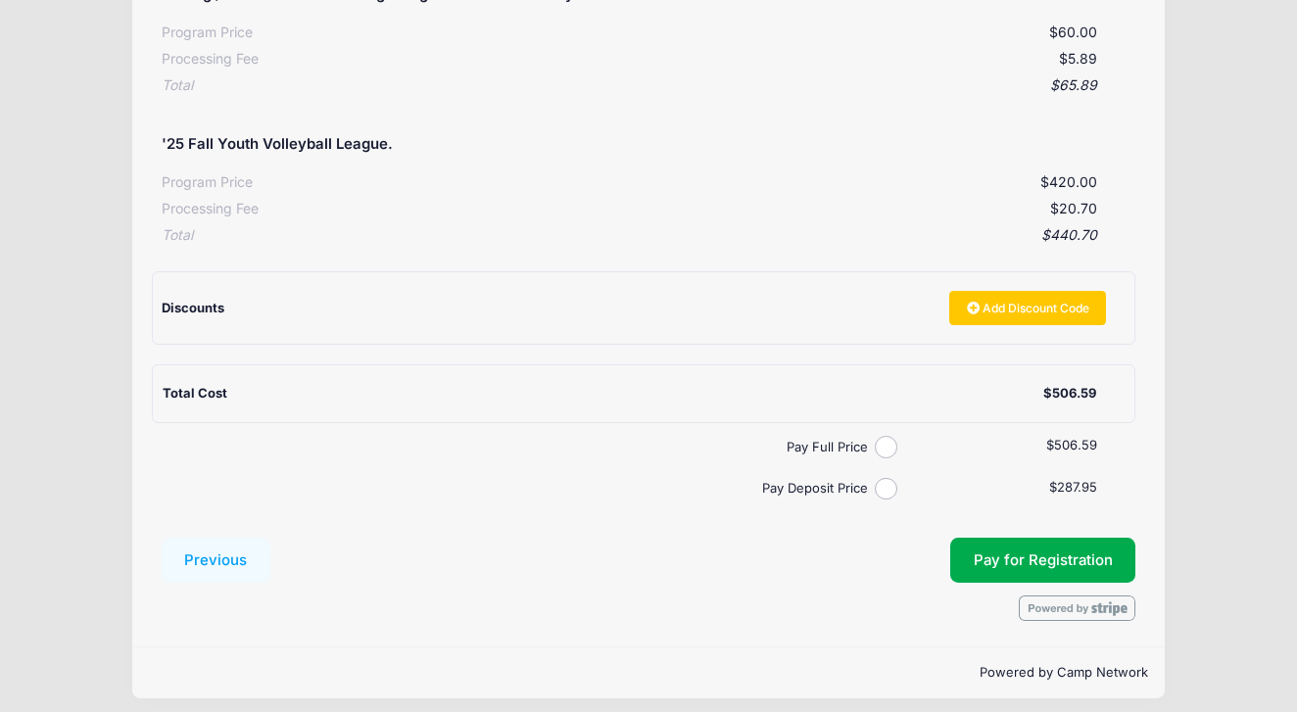
scroll to position [429, 0]
